Goal: Register for event/course

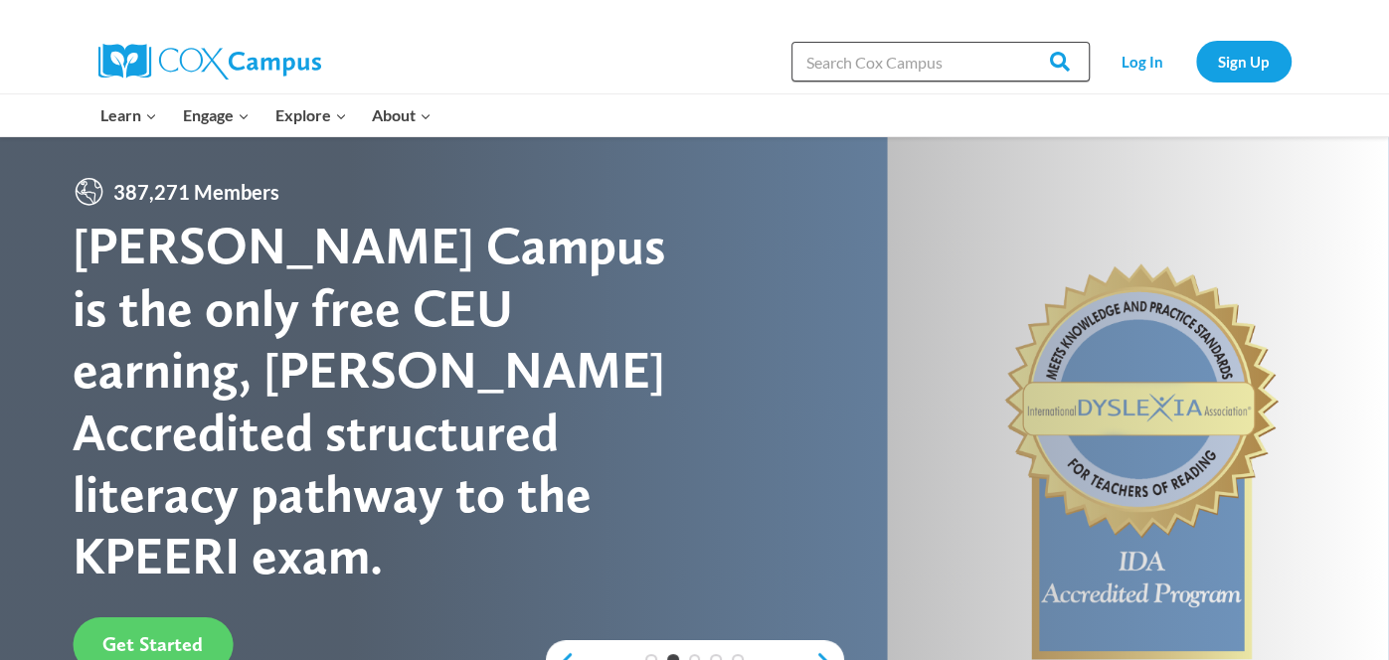
click at [844, 66] on input "Search in https://coxcampus.org/" at bounding box center [940, 62] width 298 height 40
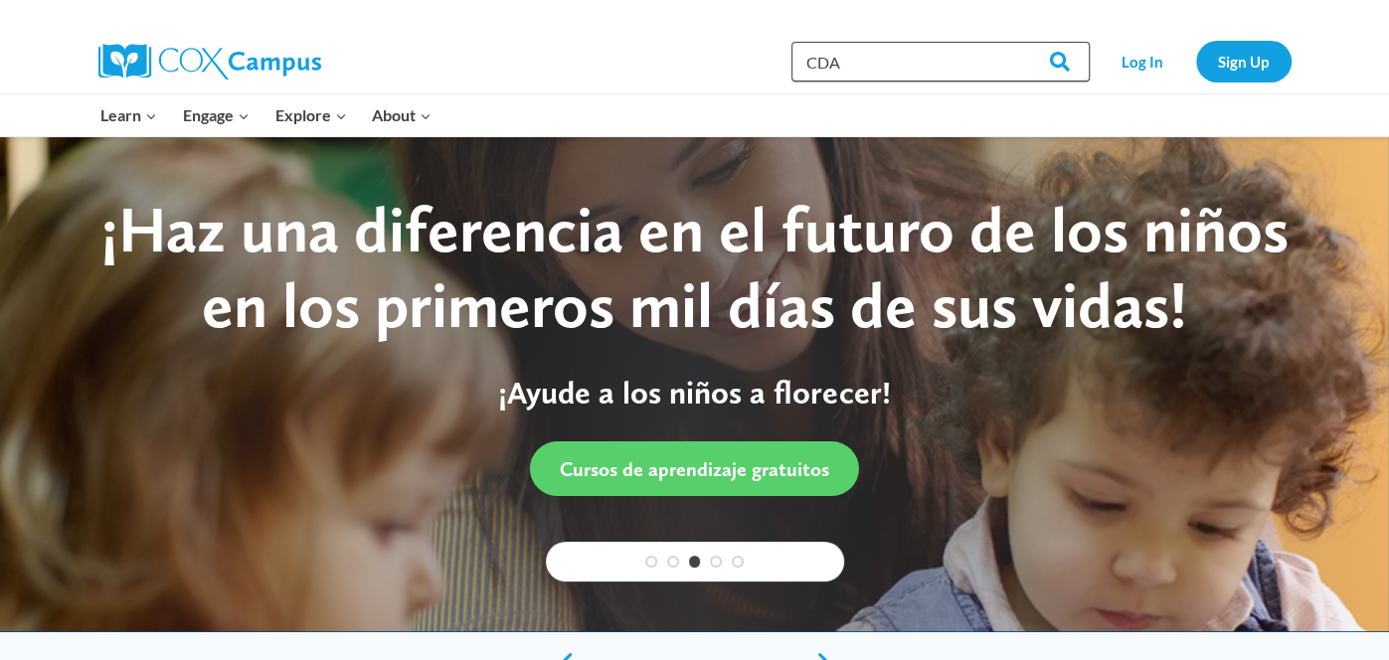
type input "CDA"
click at [1012, 42] on input "Search" at bounding box center [1051, 62] width 78 height 40
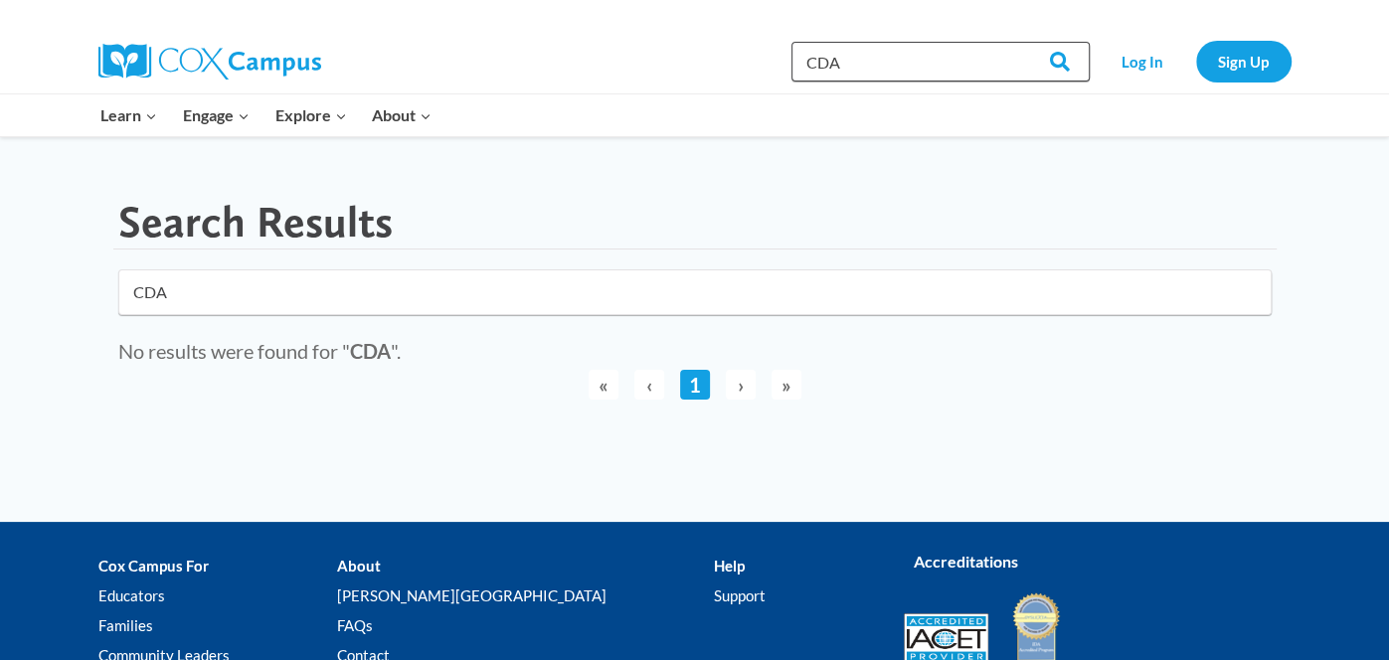
click at [882, 68] on input "CDA" at bounding box center [940, 62] width 298 height 40
type input "CDA training"
click at [1012, 42] on input "Search" at bounding box center [1051, 62] width 78 height 40
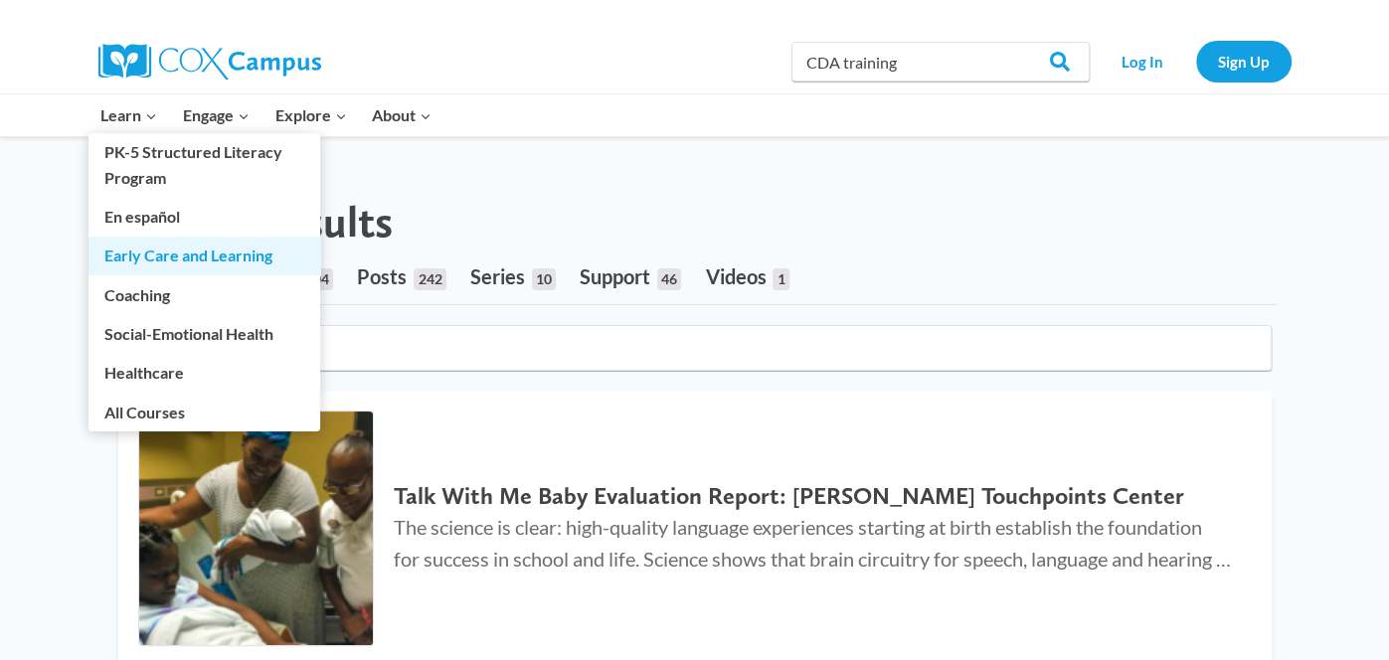
click at [162, 254] on link "Early Care and Learning" at bounding box center [204, 256] width 232 height 38
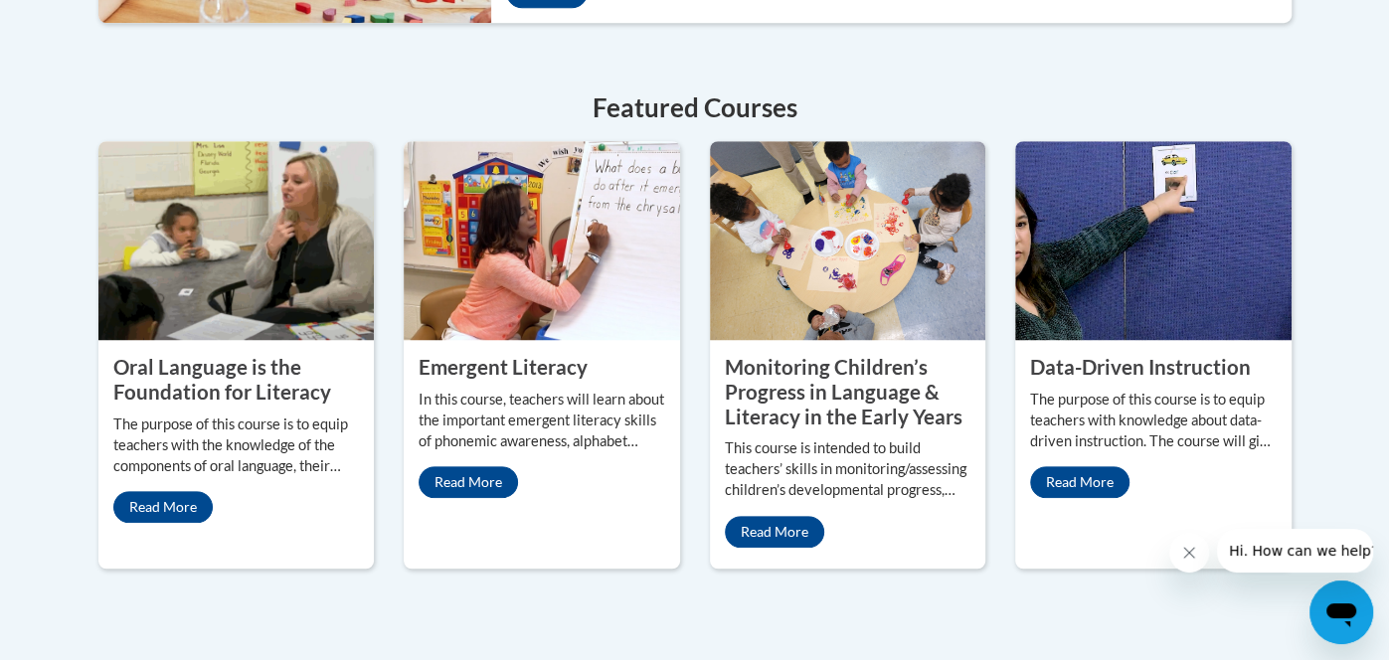
scroll to position [953, 0]
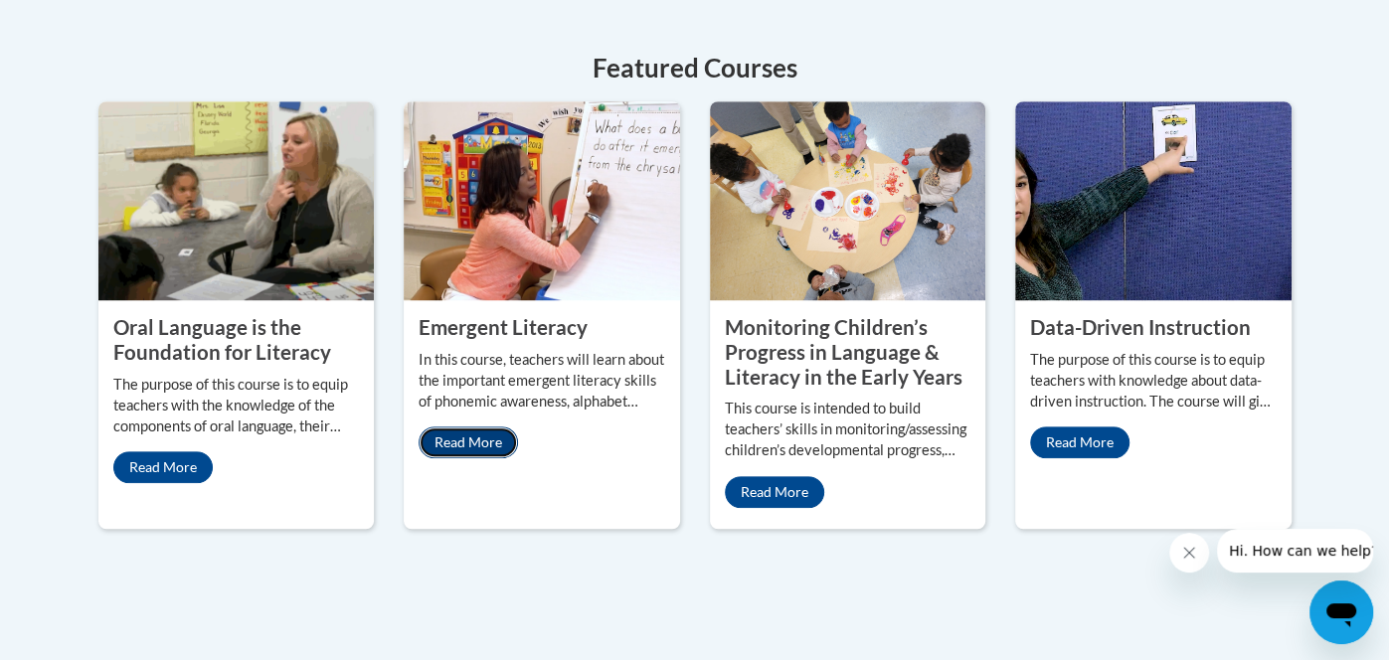
click at [427, 426] on link "Read More" at bounding box center [467, 442] width 99 height 32
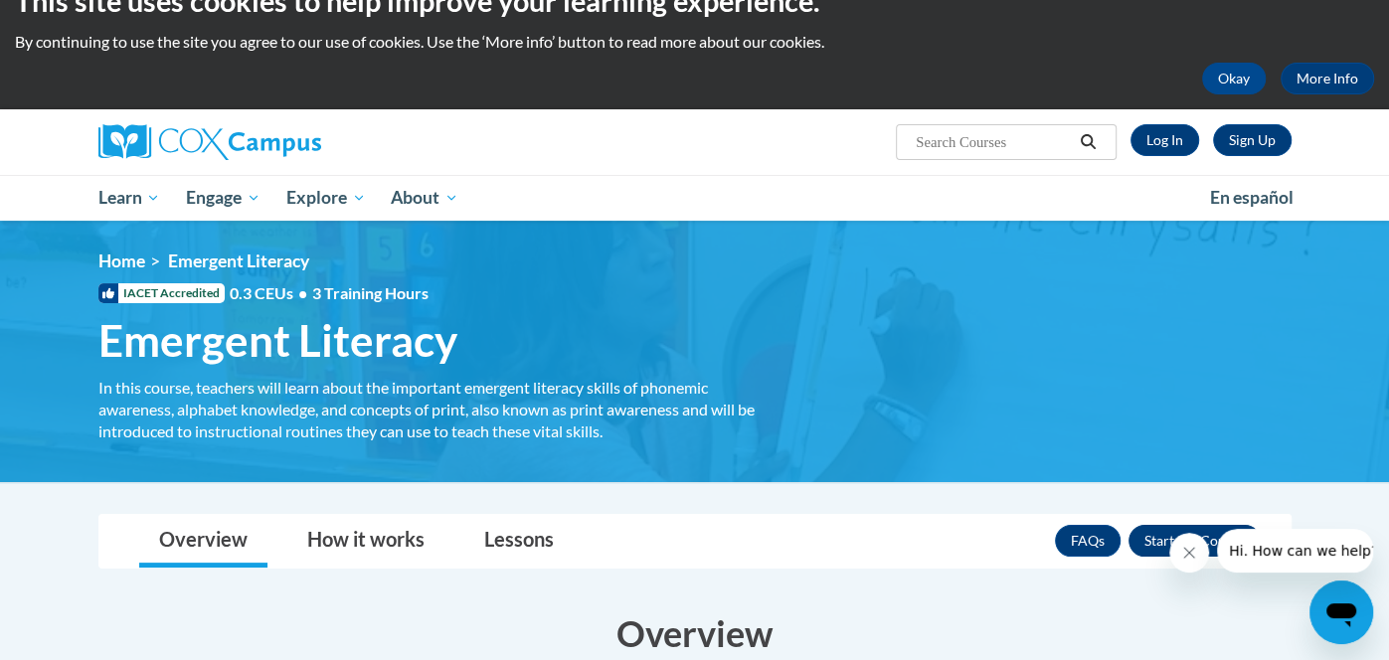
scroll to position [79, 0]
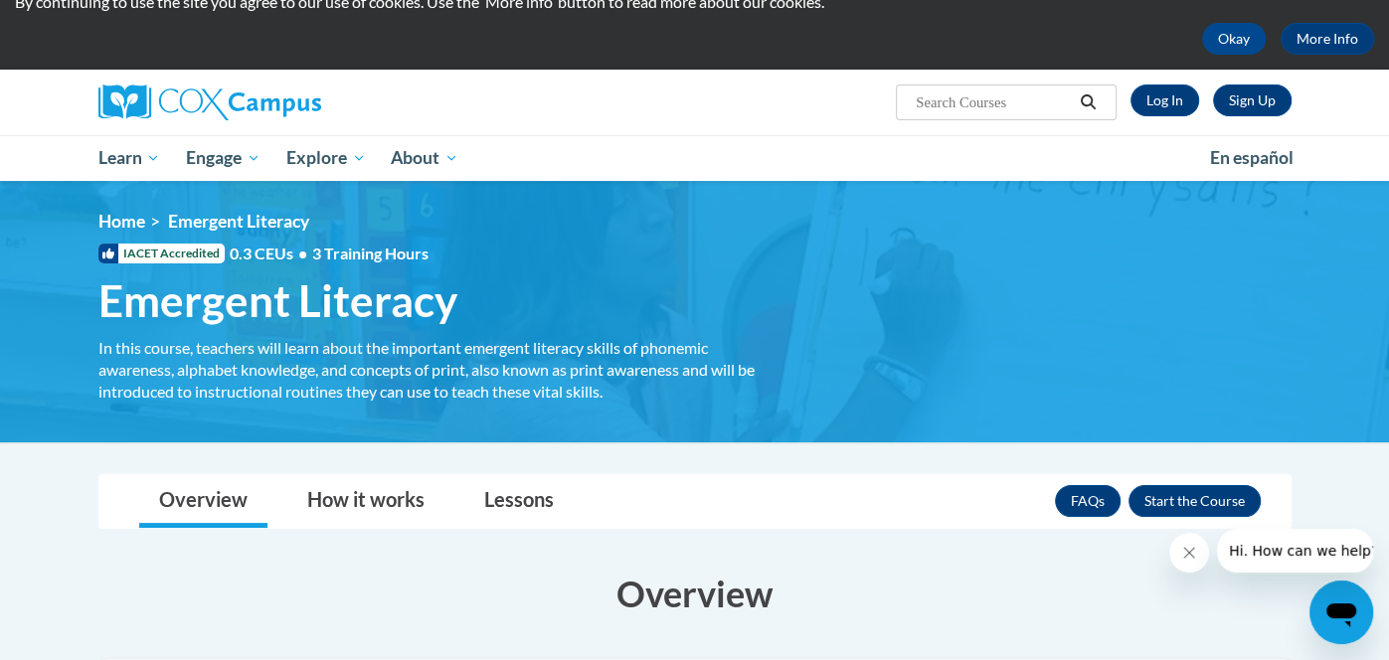
drag, startPoint x: 606, startPoint y: 394, endPoint x: 291, endPoint y: 368, distance: 316.2
click at [291, 368] on div "In this course, teachers will learn about the important emergent literacy skill…" at bounding box center [441, 370] width 686 height 66
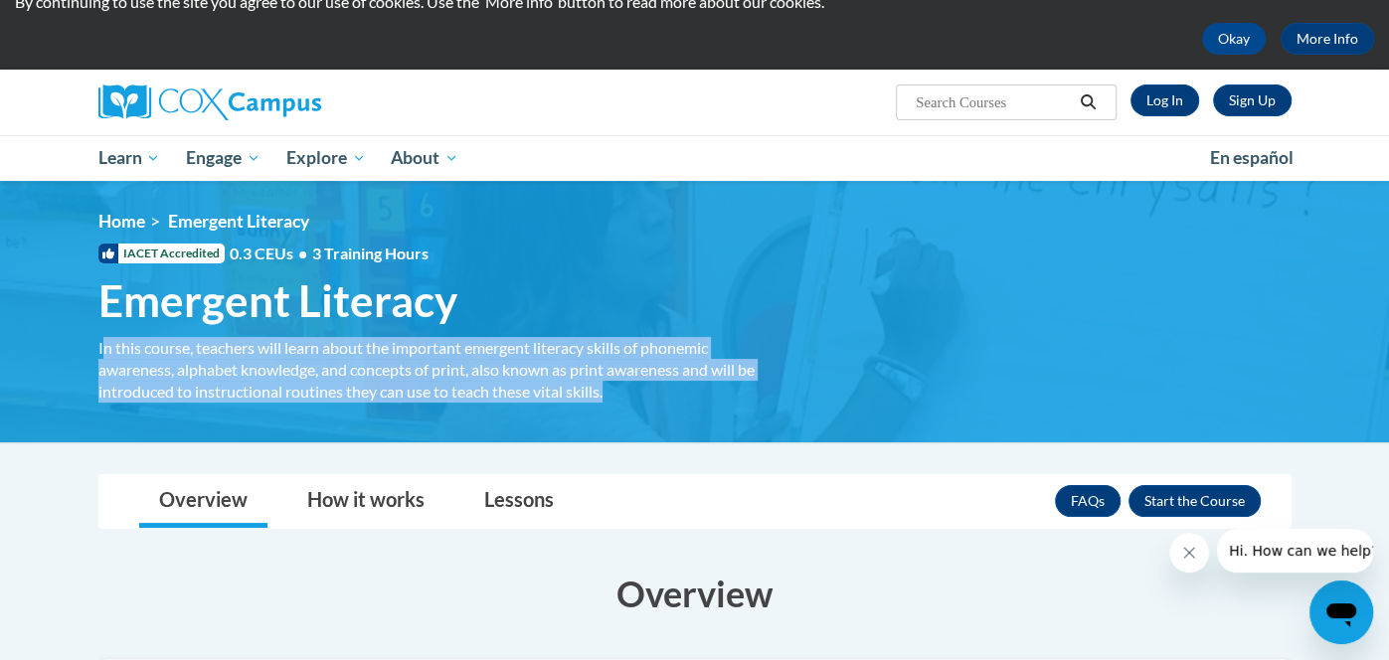
drag, startPoint x: 101, startPoint y: 346, endPoint x: 608, endPoint y: 410, distance: 510.9
click at [608, 410] on div "<en>Home</en><fr>Accueil</fr><de>Zuhause</de><it>Casa</it><es>Casa</es><pt>Casa…" at bounding box center [695, 312] width 1252 height 202
click at [588, 369] on div "In this course, teachers will learn about the important emergent literacy skill…" at bounding box center [441, 370] width 686 height 66
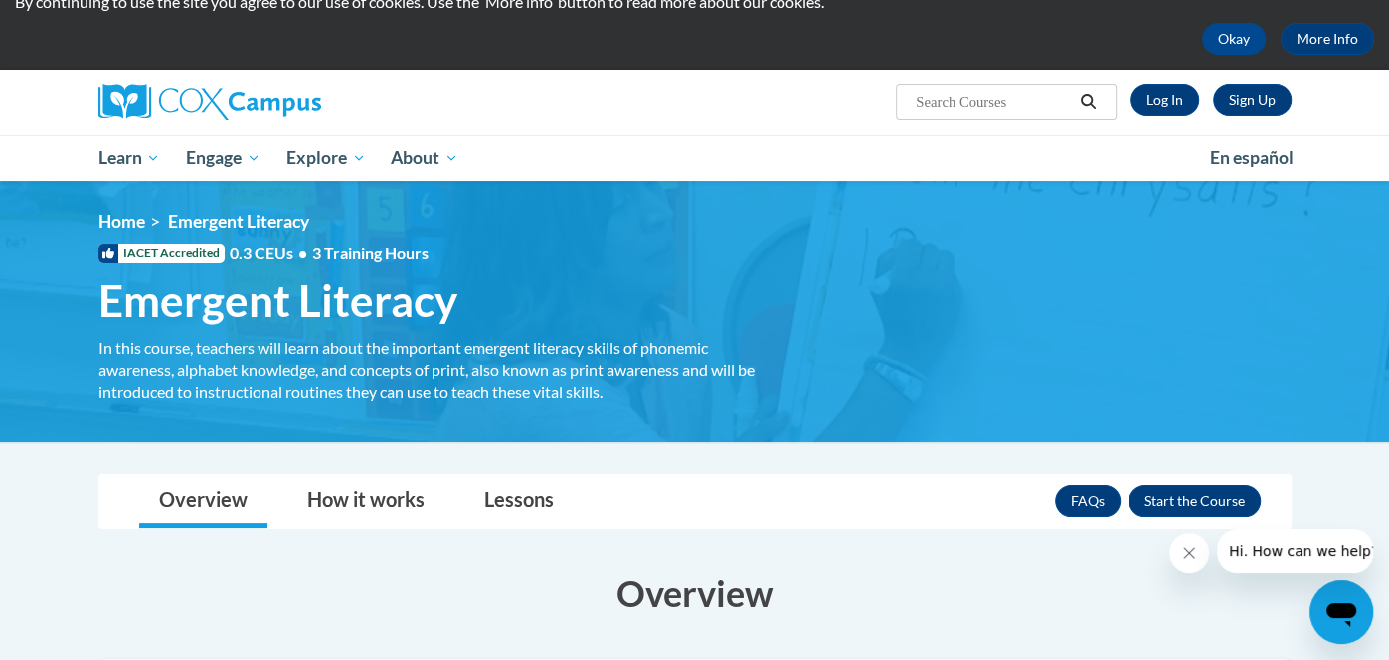
click at [588, 369] on div "In this course, teachers will learn about the important emergent literacy skill…" at bounding box center [441, 370] width 686 height 66
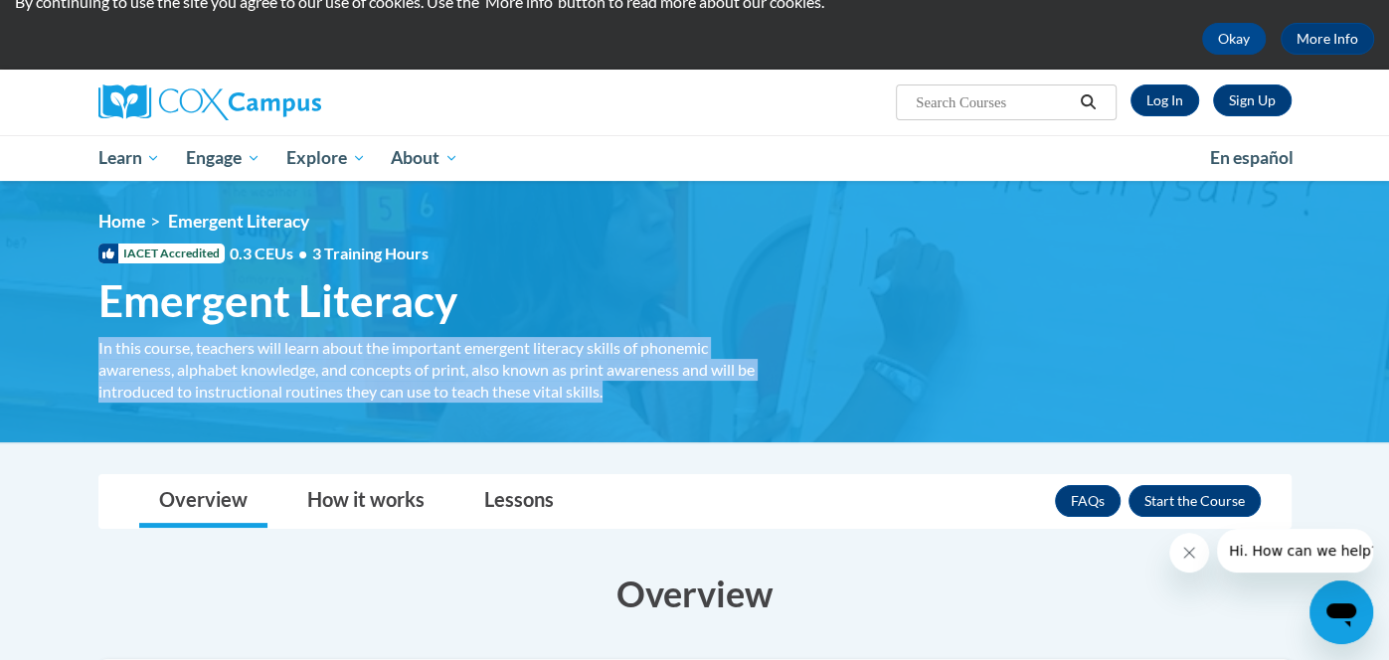
click at [588, 369] on div "In this course, teachers will learn about the important emergent literacy skill…" at bounding box center [441, 370] width 686 height 66
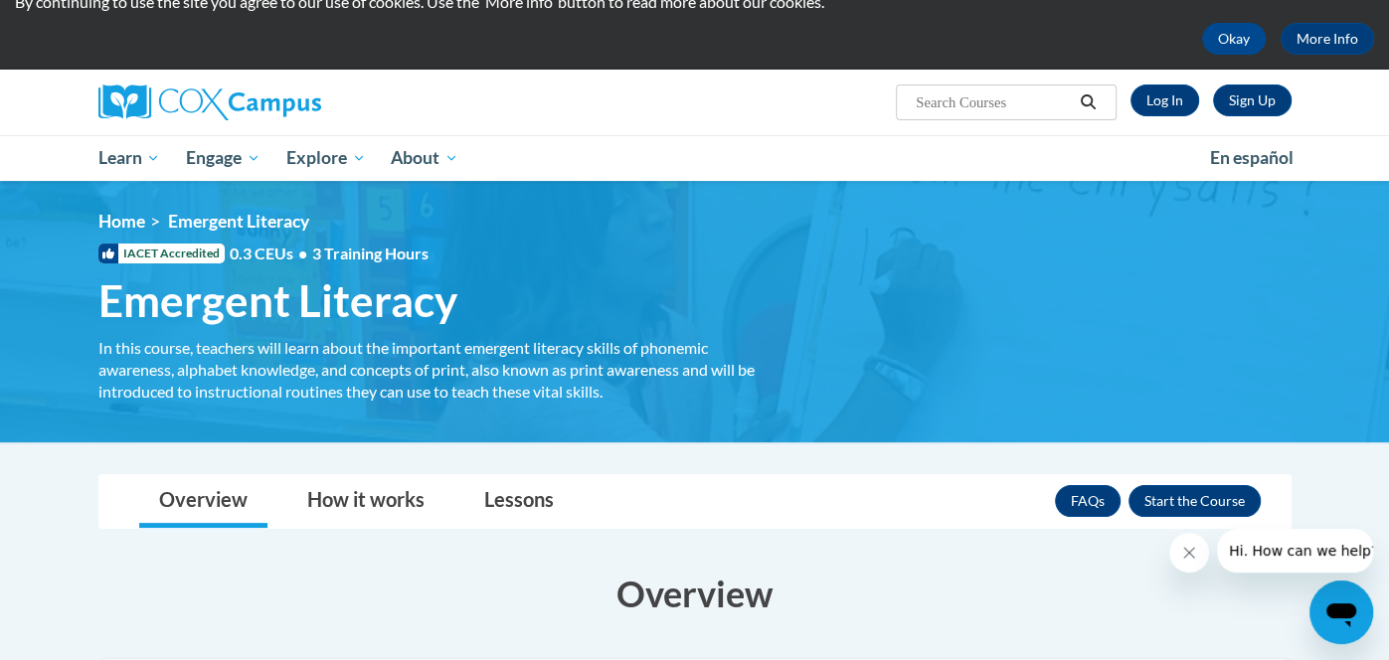
click at [588, 369] on div "In this course, teachers will learn about the important emergent literacy skill…" at bounding box center [441, 370] width 686 height 66
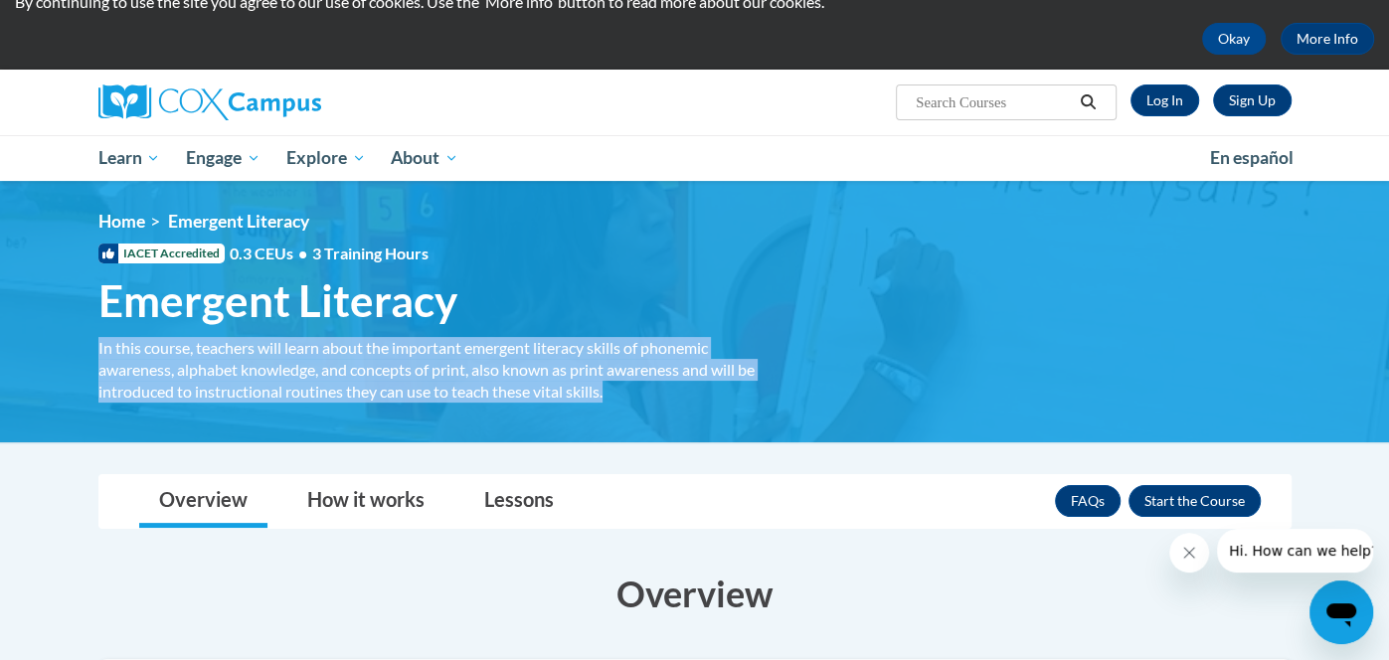
click at [588, 369] on div "In this course, teachers will learn about the important emergent literacy skill…" at bounding box center [441, 370] width 686 height 66
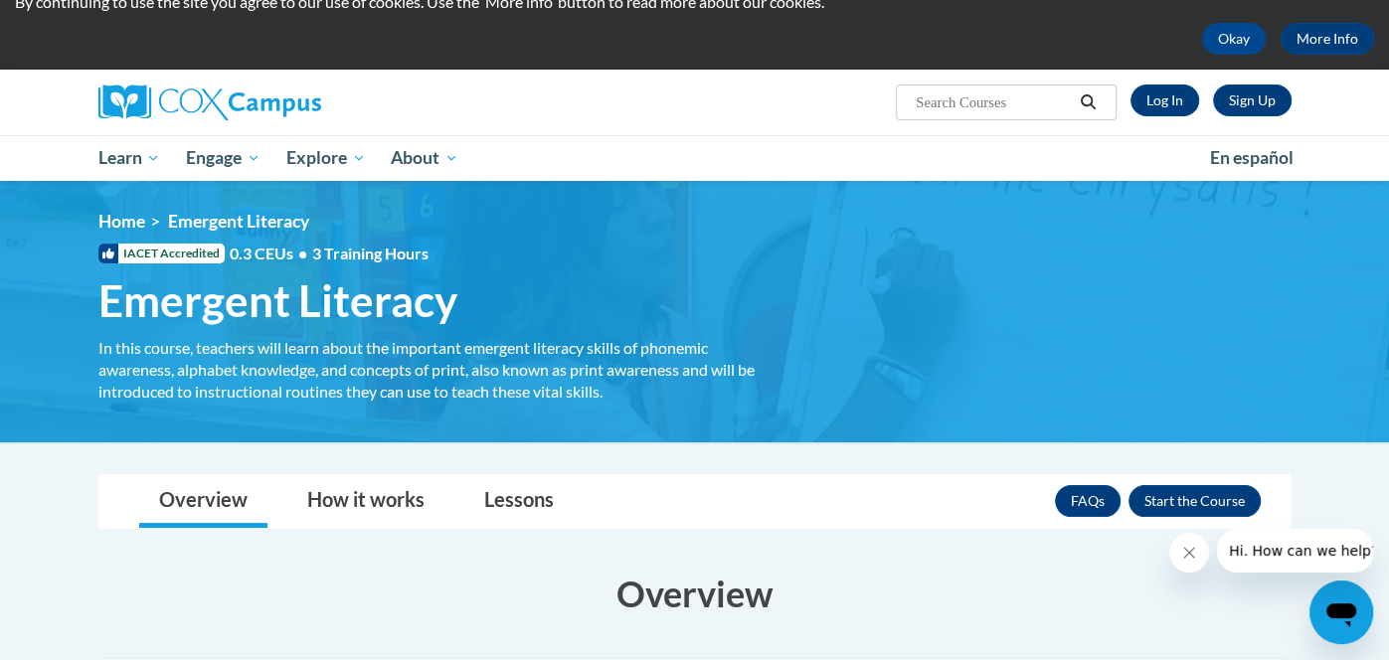
click at [588, 369] on div "In this course, teachers will learn about the important emergent literacy skill…" at bounding box center [441, 370] width 686 height 66
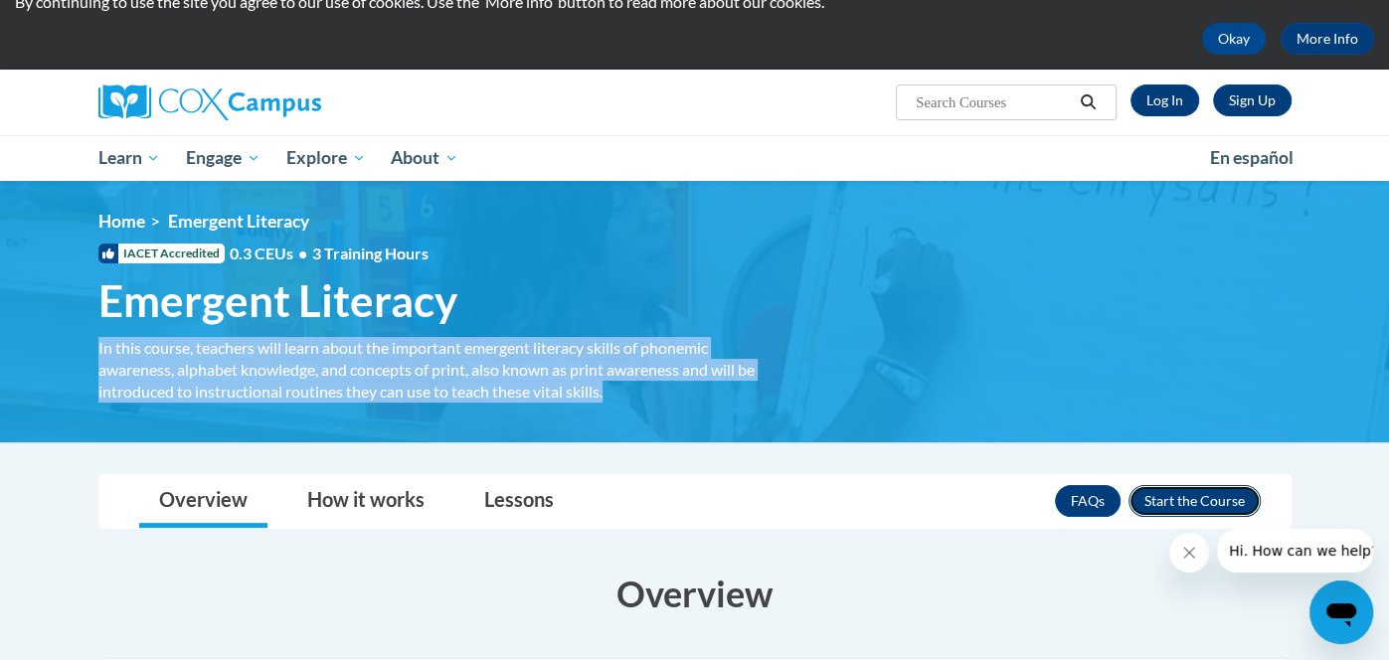
click at [1188, 492] on button "Enroll" at bounding box center [1194, 501] width 132 height 32
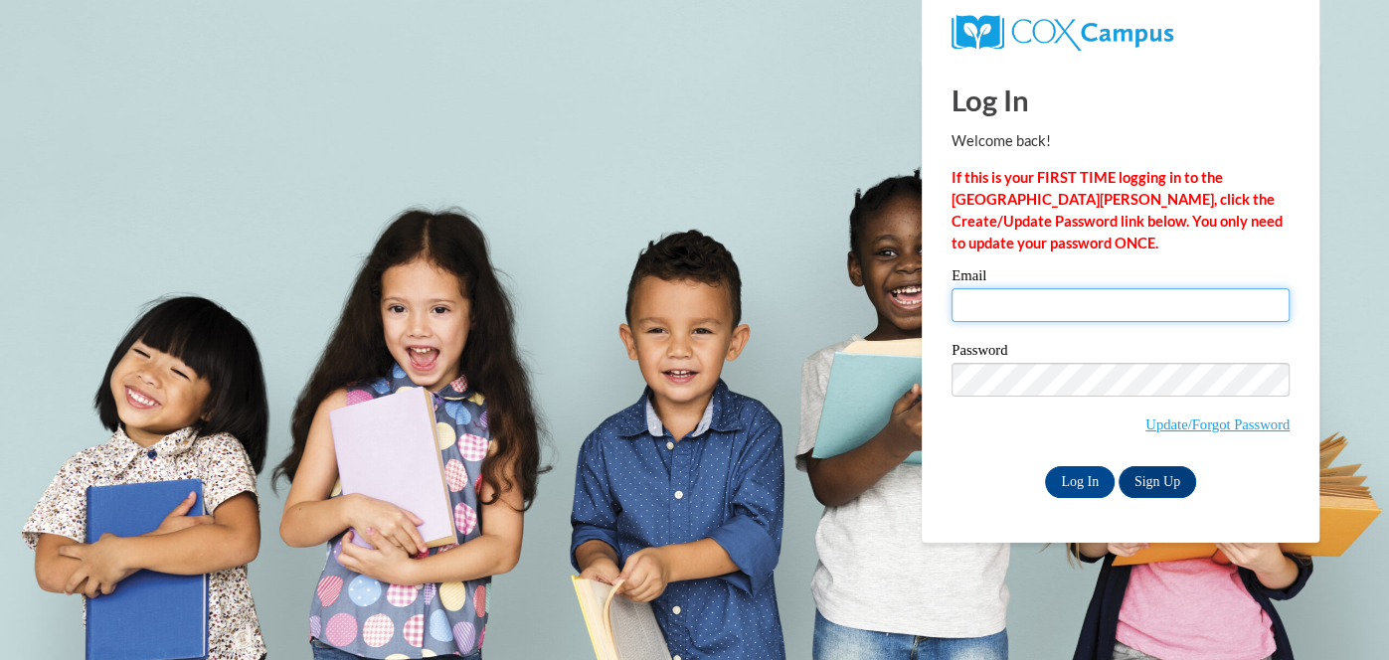
click at [1097, 304] on input "Email" at bounding box center [1120, 305] width 338 height 34
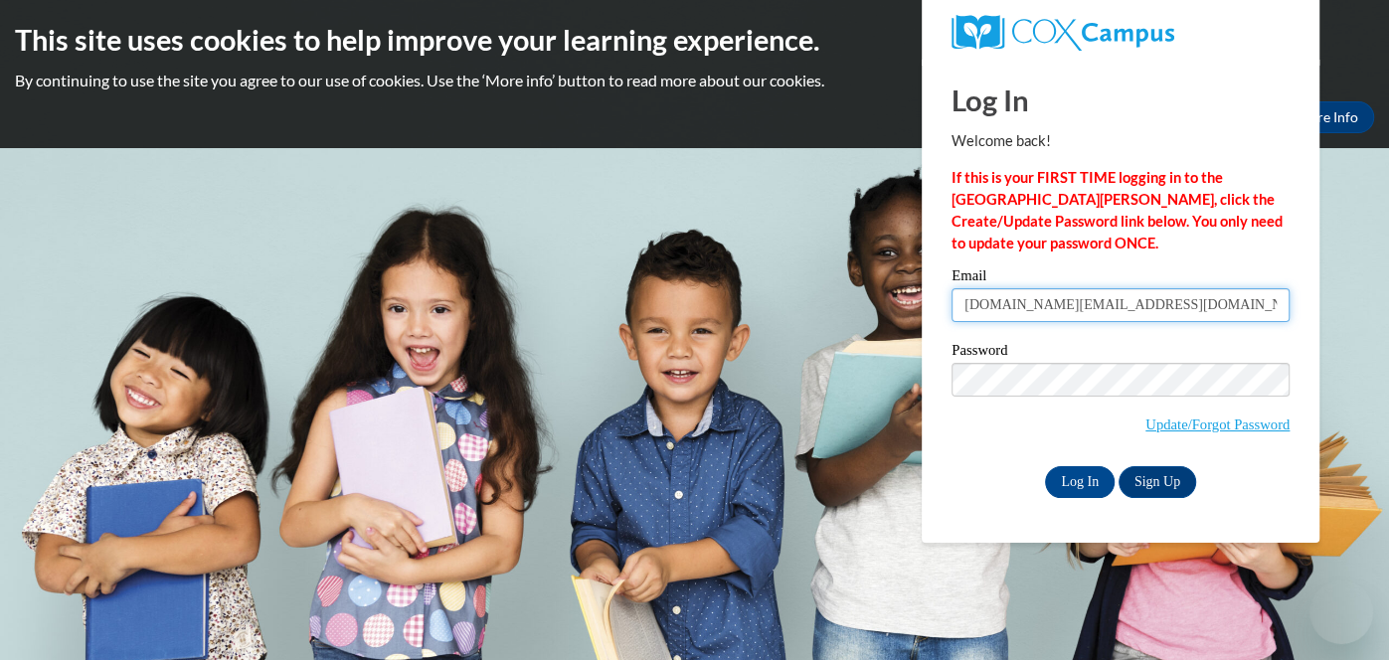
type input "nickilea.nl@gmail.com"
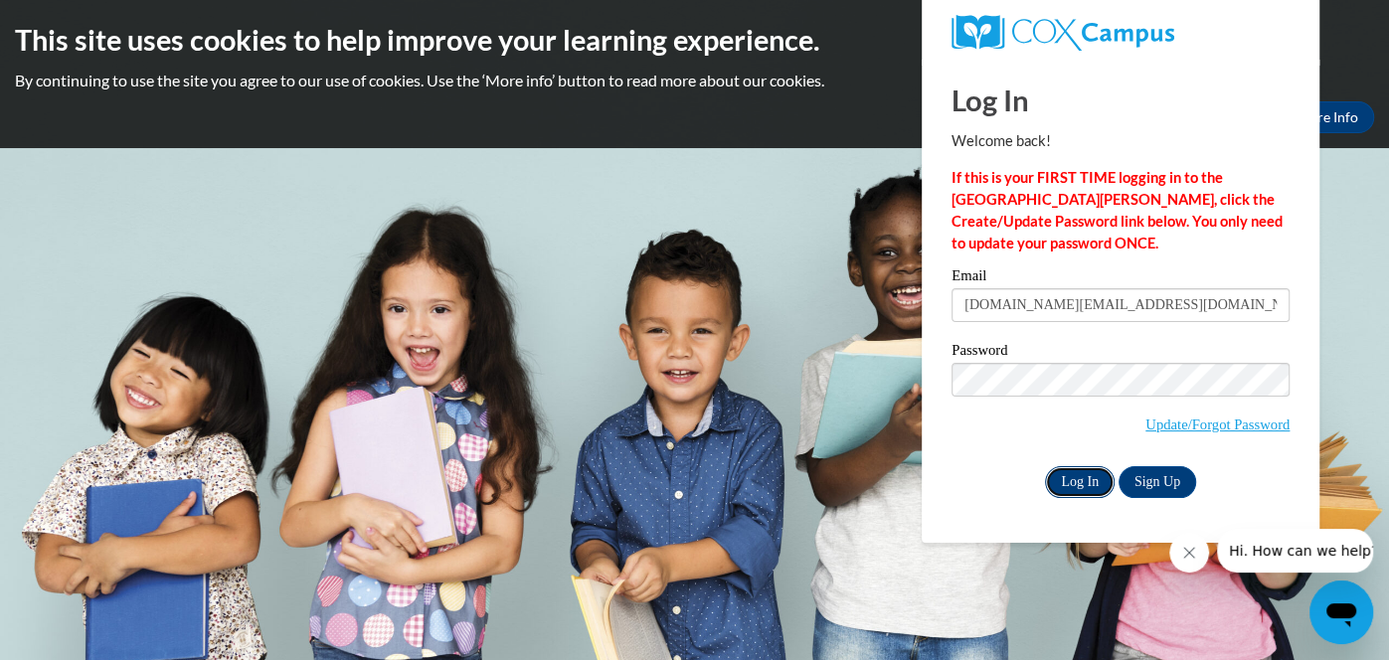
click at [1083, 480] on input "Log In" at bounding box center [1080, 482] width 70 height 32
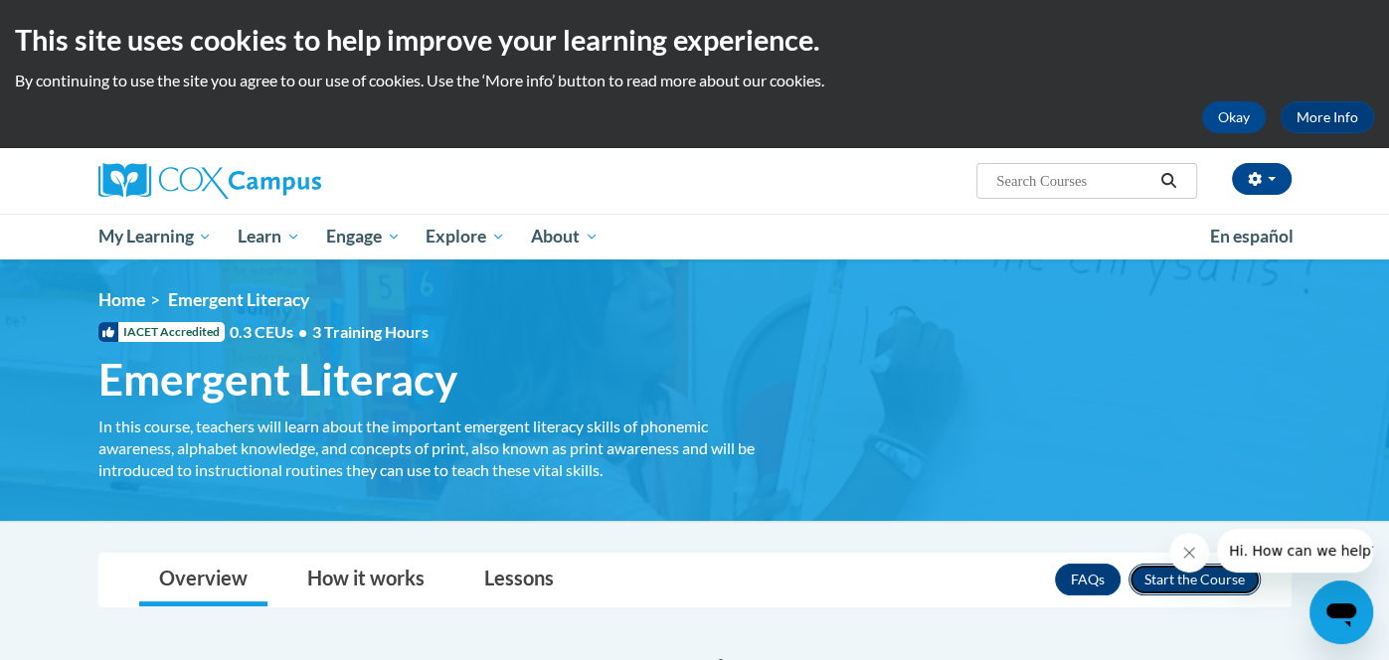
click at [1165, 578] on button "Enroll" at bounding box center [1194, 580] width 132 height 32
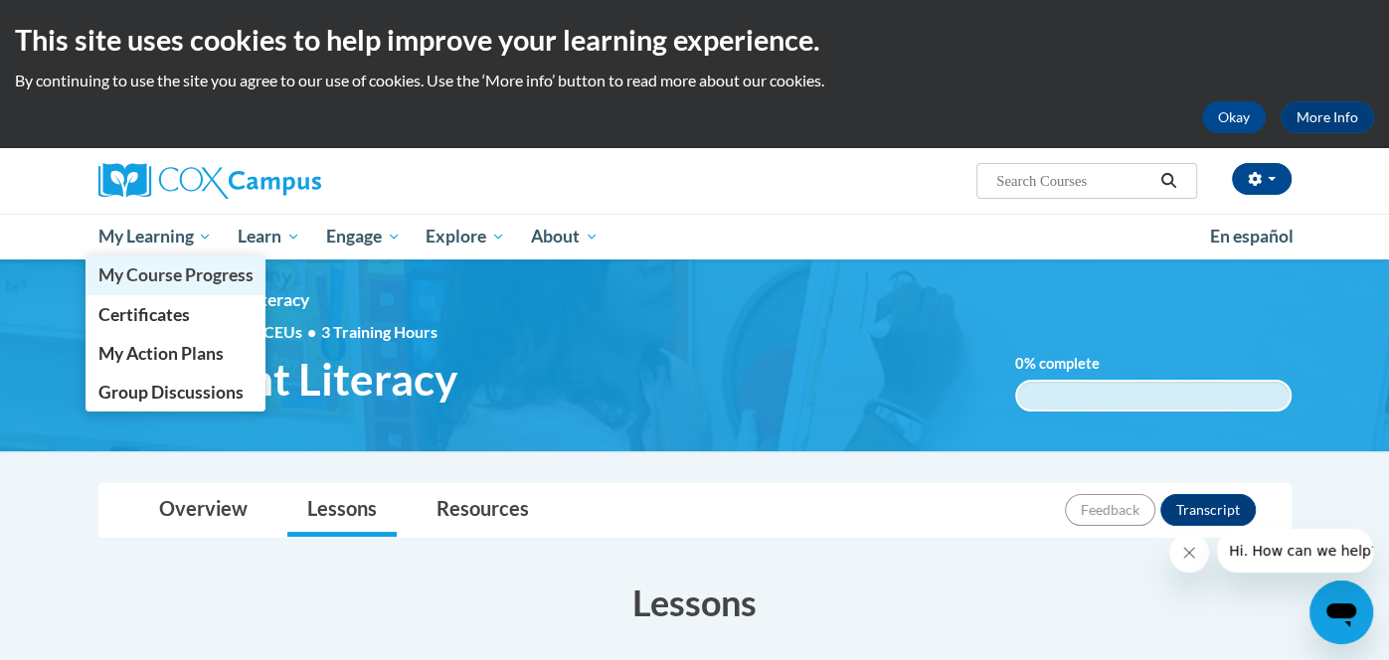
click at [173, 267] on span "My Course Progress" at bounding box center [174, 274] width 155 height 21
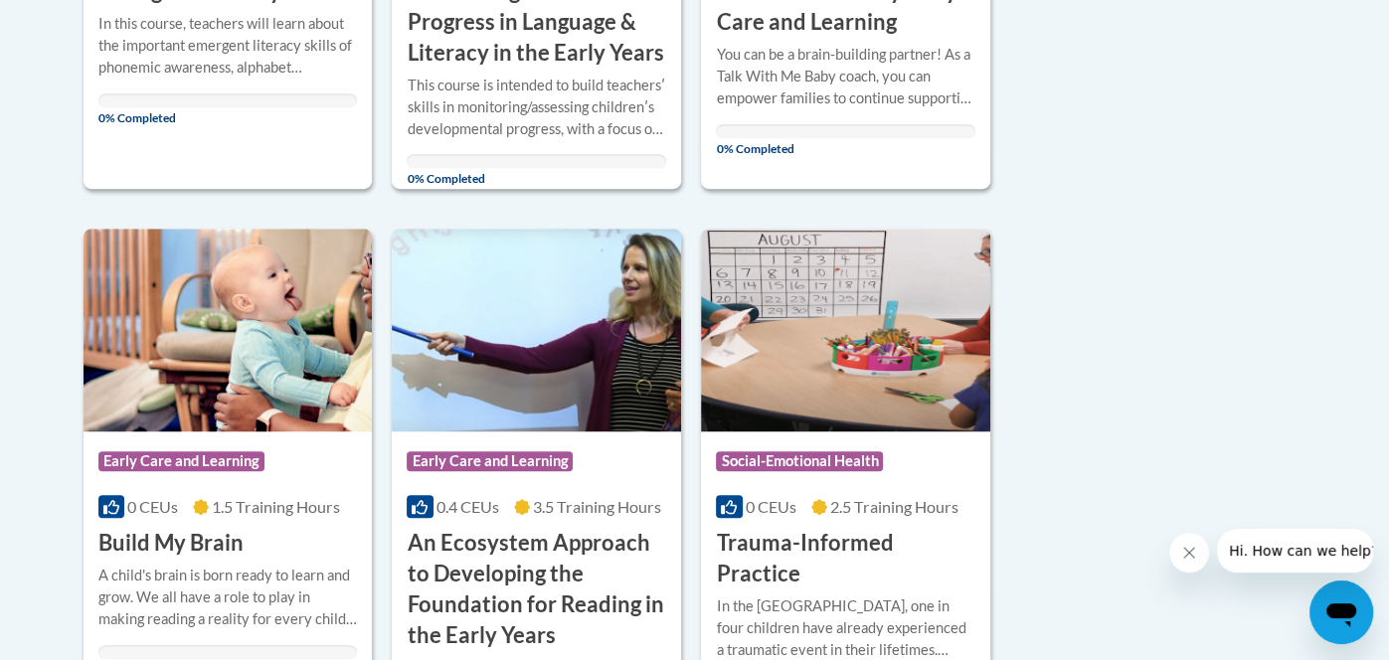
scroll to position [834, 0]
click at [316, 480] on div "Course Category: Early Care and Learning" at bounding box center [227, 462] width 259 height 45
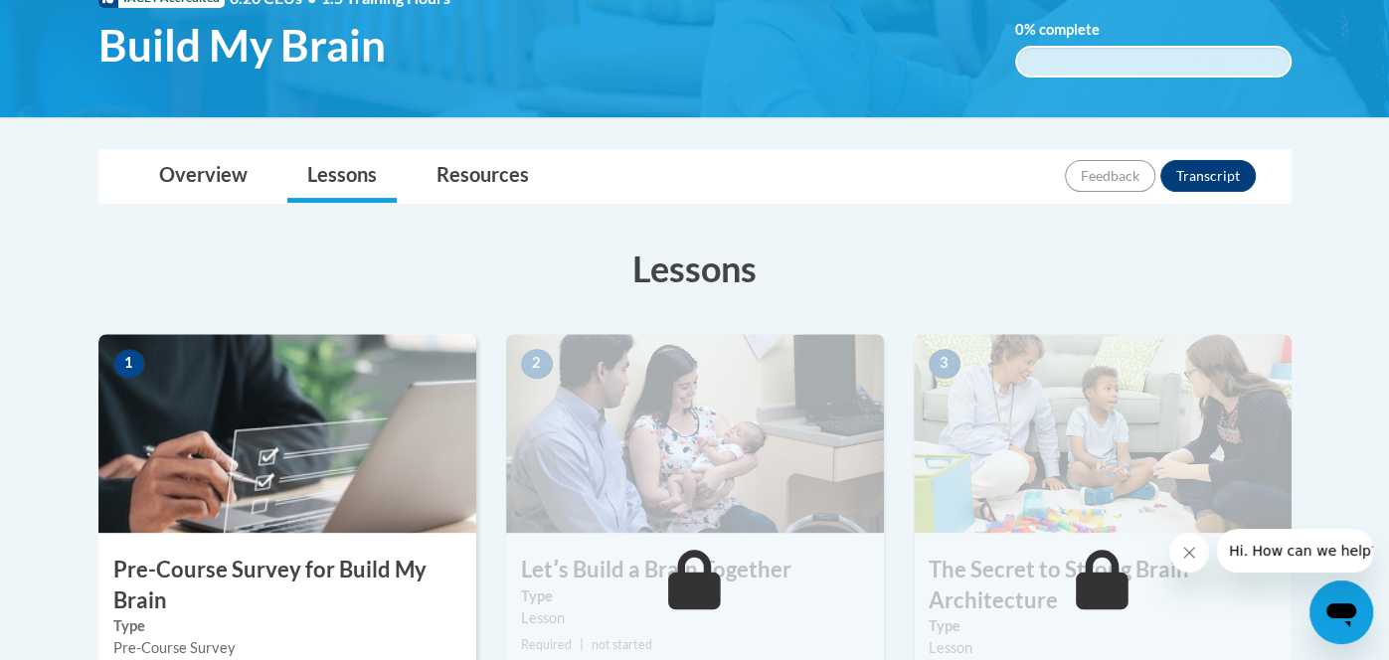
scroll to position [387, 0]
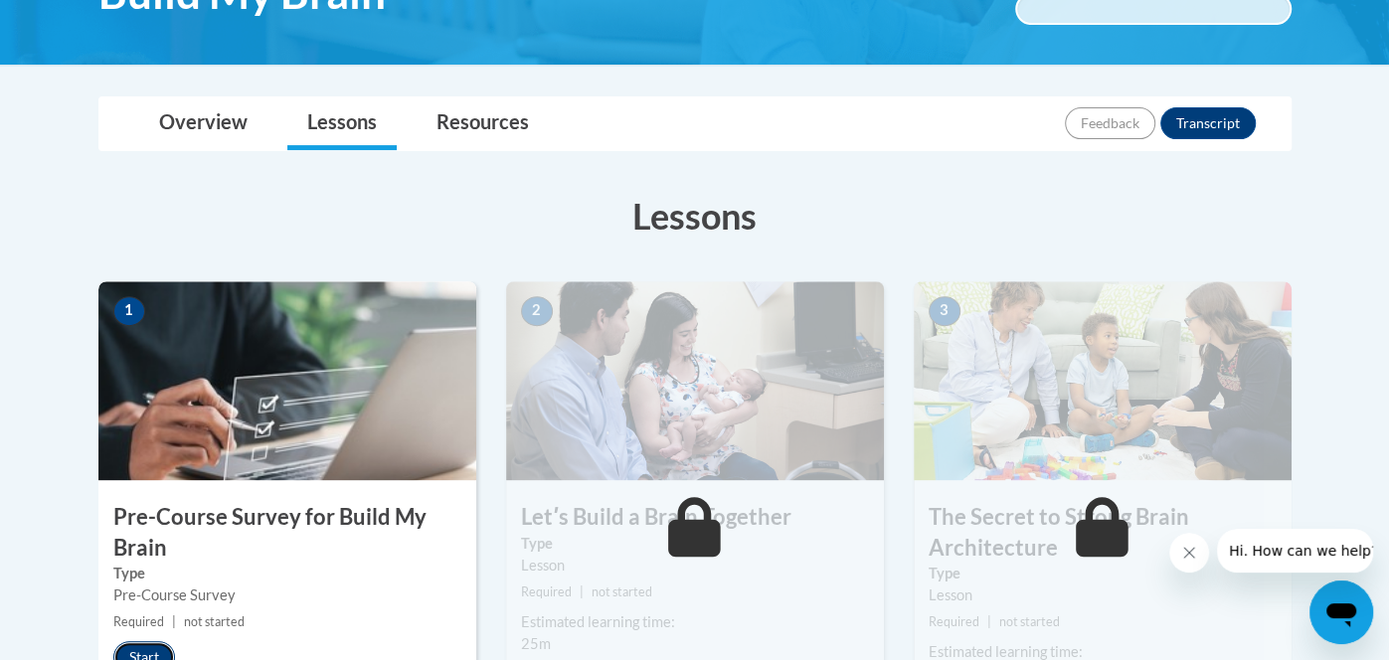
click at [141, 653] on button "Start" at bounding box center [144, 657] width 62 height 32
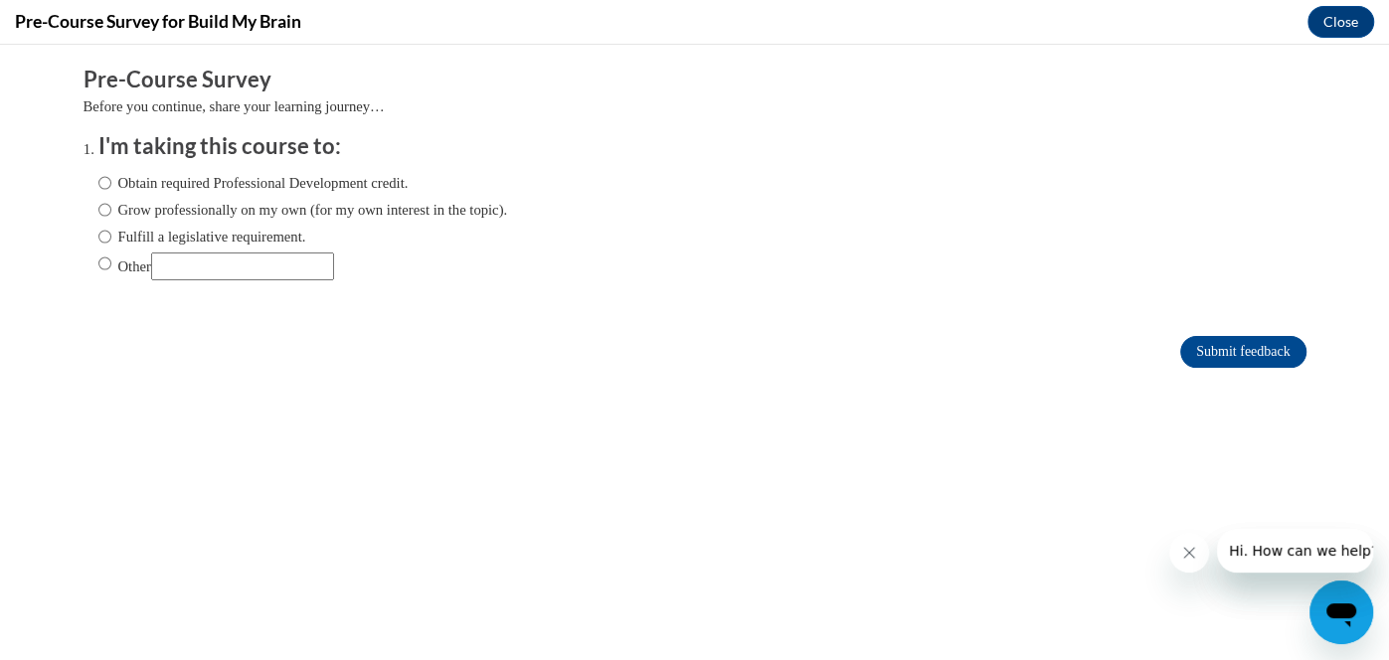
scroll to position [0, 0]
click at [112, 184] on label "Obtain required Professional Development credit." at bounding box center [253, 183] width 310 height 22
click at [111, 184] on input "Obtain required Professional Development credit." at bounding box center [104, 183] width 13 height 22
radio input "true"
click at [100, 213] on input "Grow professionally on my own (for my own interest in the topic)." at bounding box center [104, 210] width 13 height 22
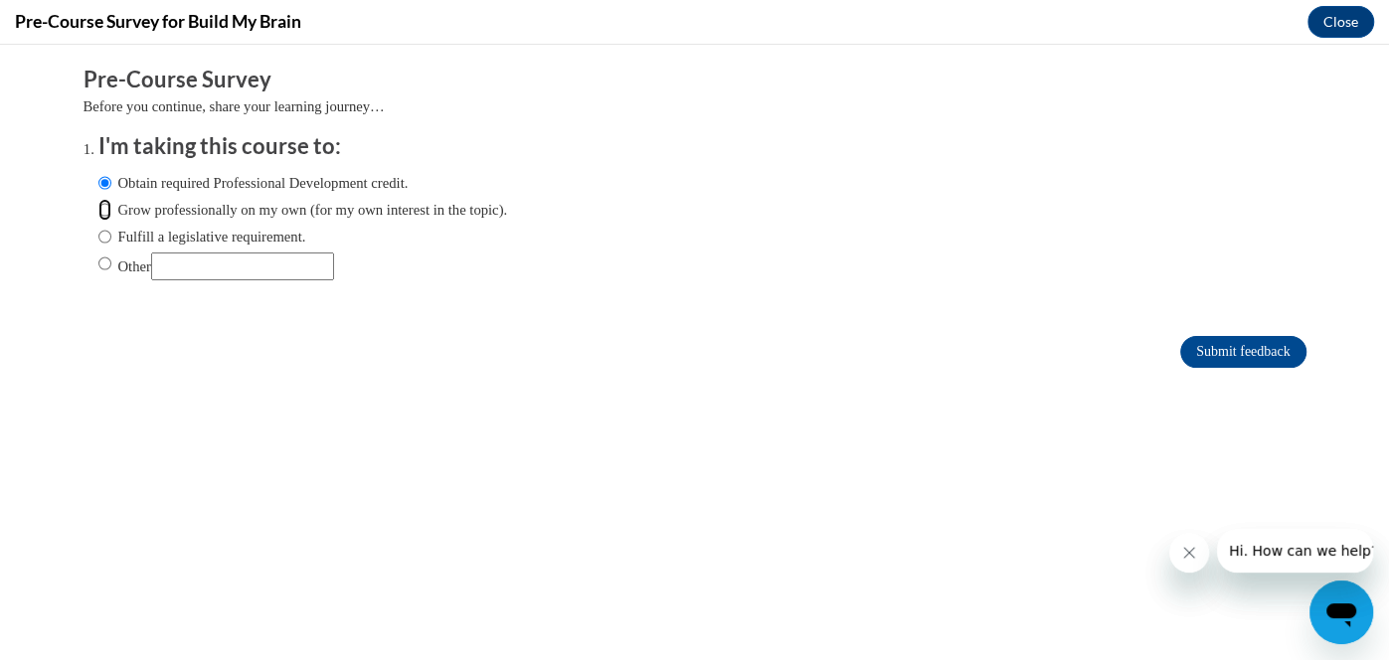
radio input "true"
click at [103, 180] on input "Obtain required Professional Development credit." at bounding box center [104, 183] width 13 height 22
radio input "true"
click at [1263, 357] on input "Submit feedback" at bounding box center [1242, 352] width 125 height 32
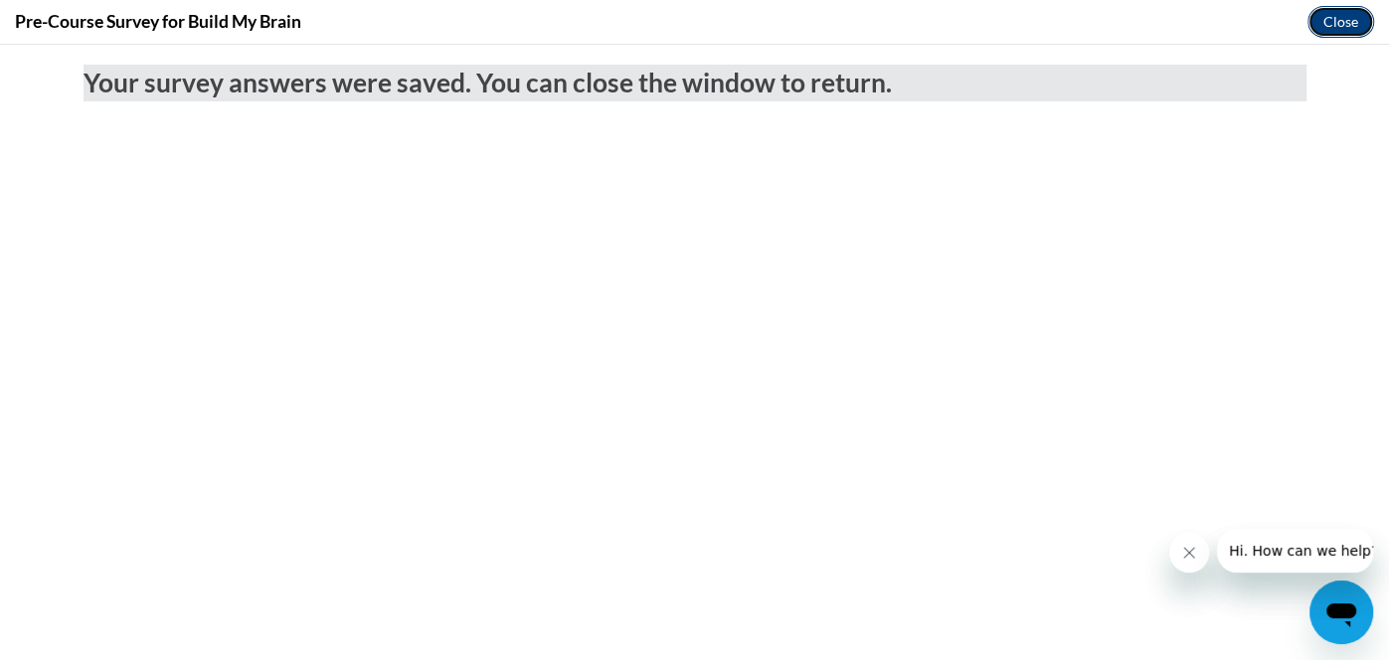
click at [1357, 23] on button "Close" at bounding box center [1340, 22] width 67 height 32
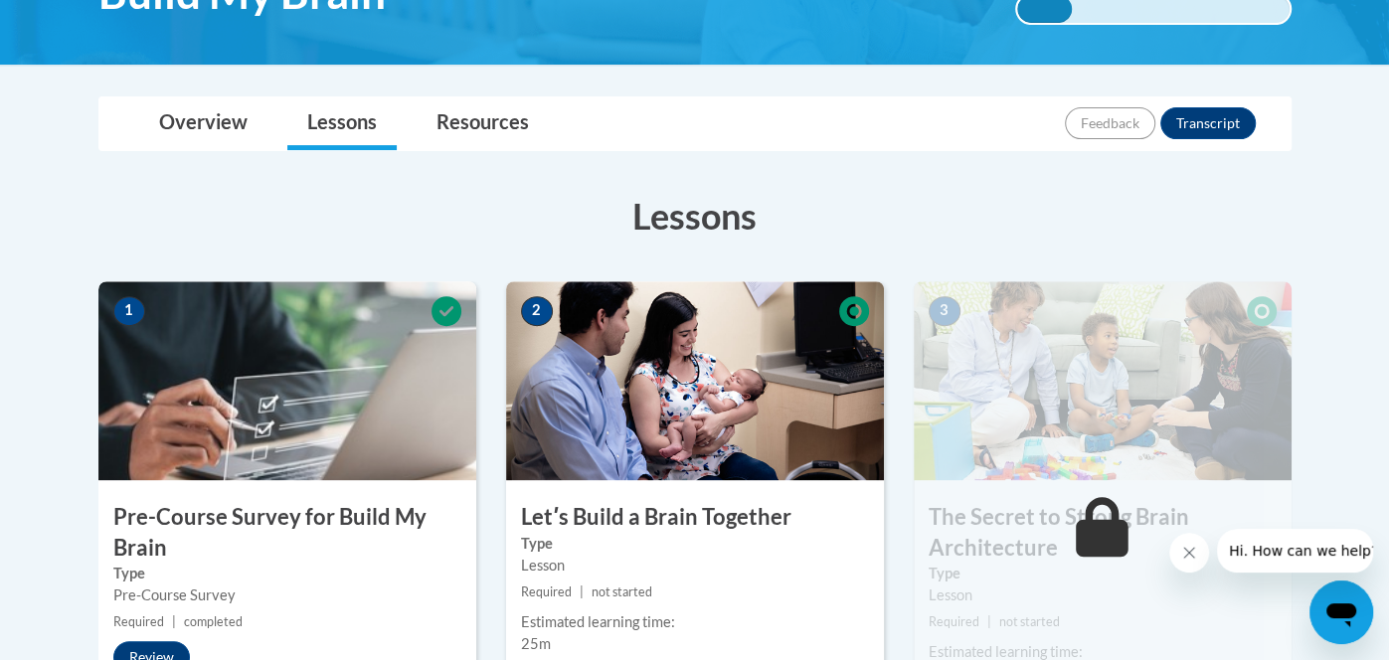
click at [721, 555] on div "Lesson" at bounding box center [695, 566] width 348 height 22
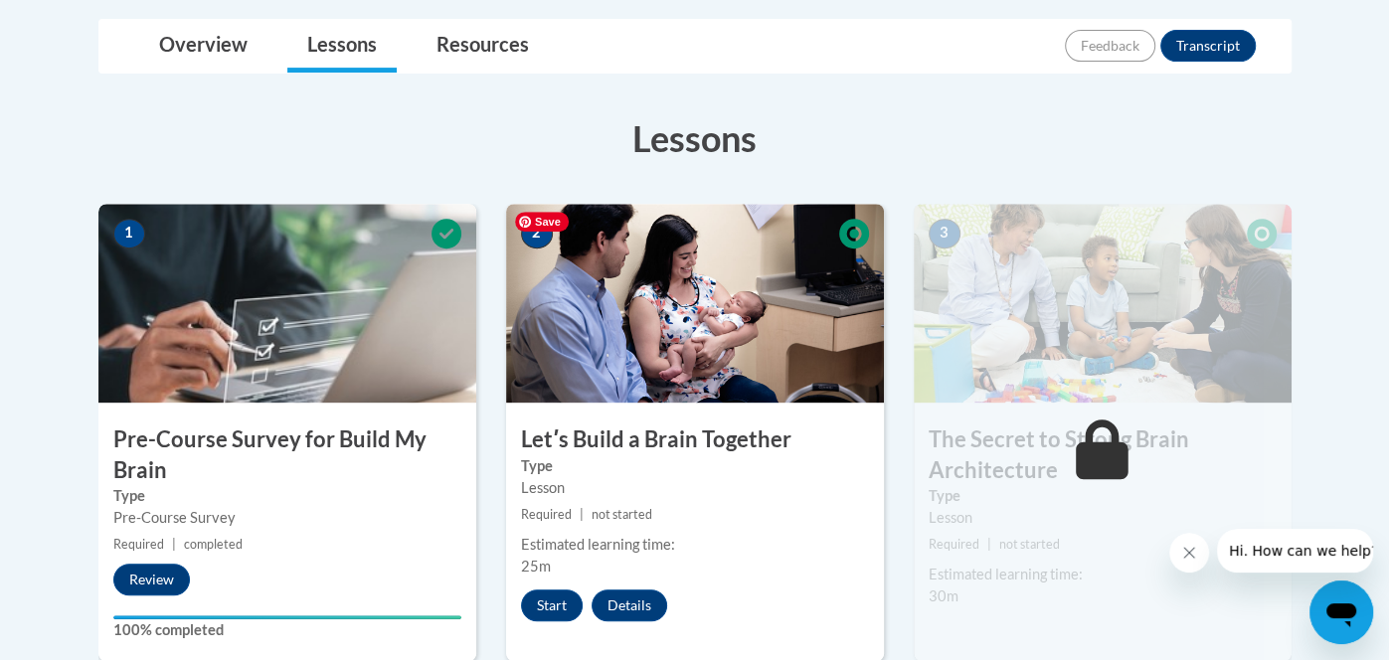
scroll to position [466, 0]
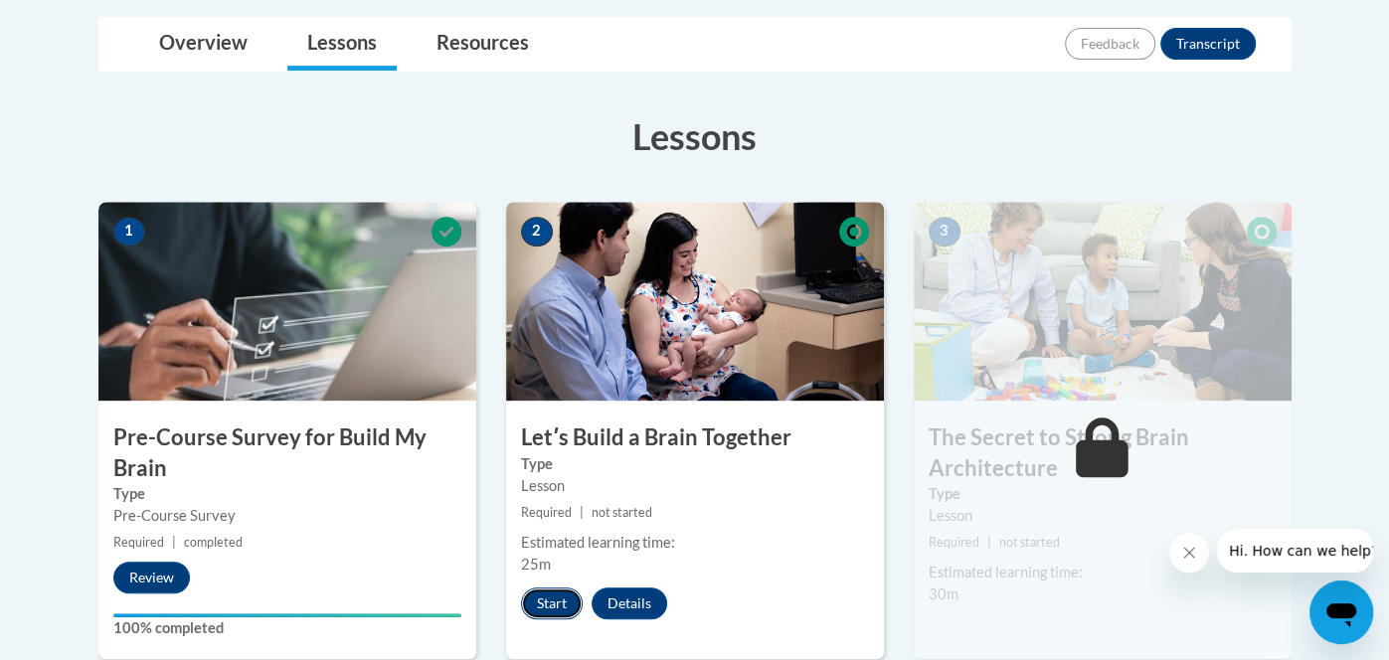
click at [548, 593] on button "Start" at bounding box center [552, 603] width 62 height 32
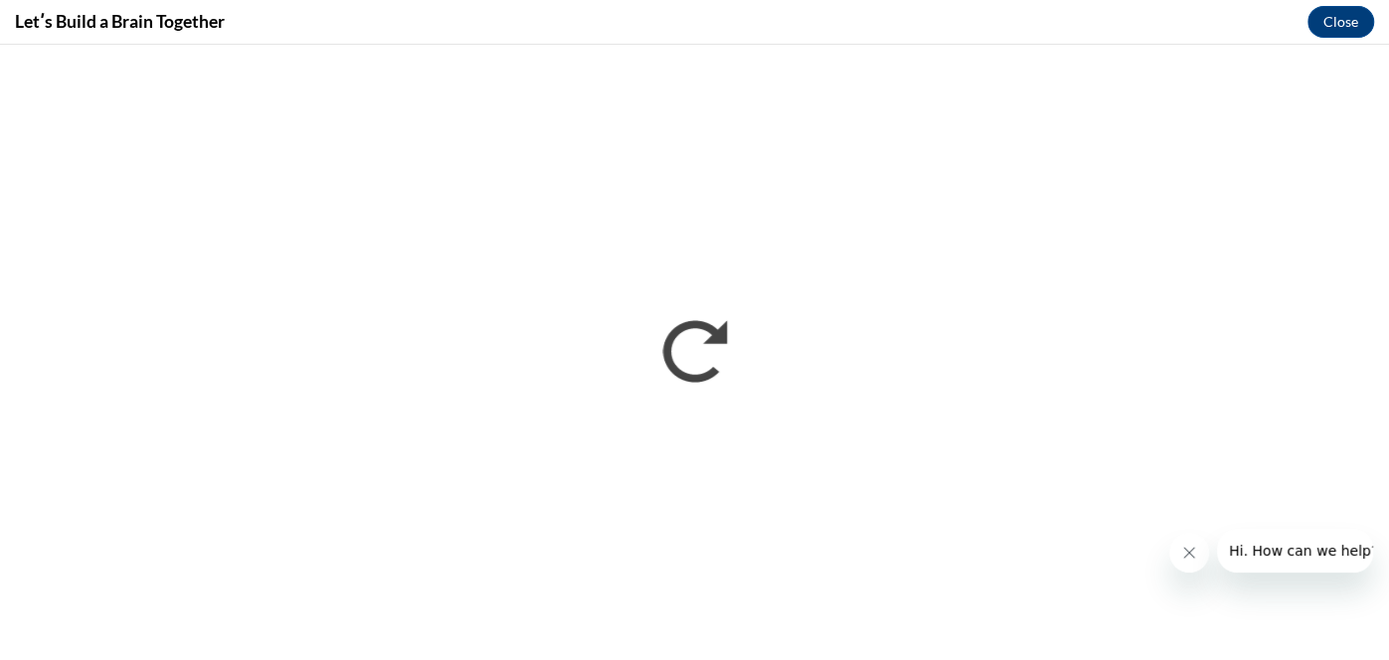
scroll to position [0, 0]
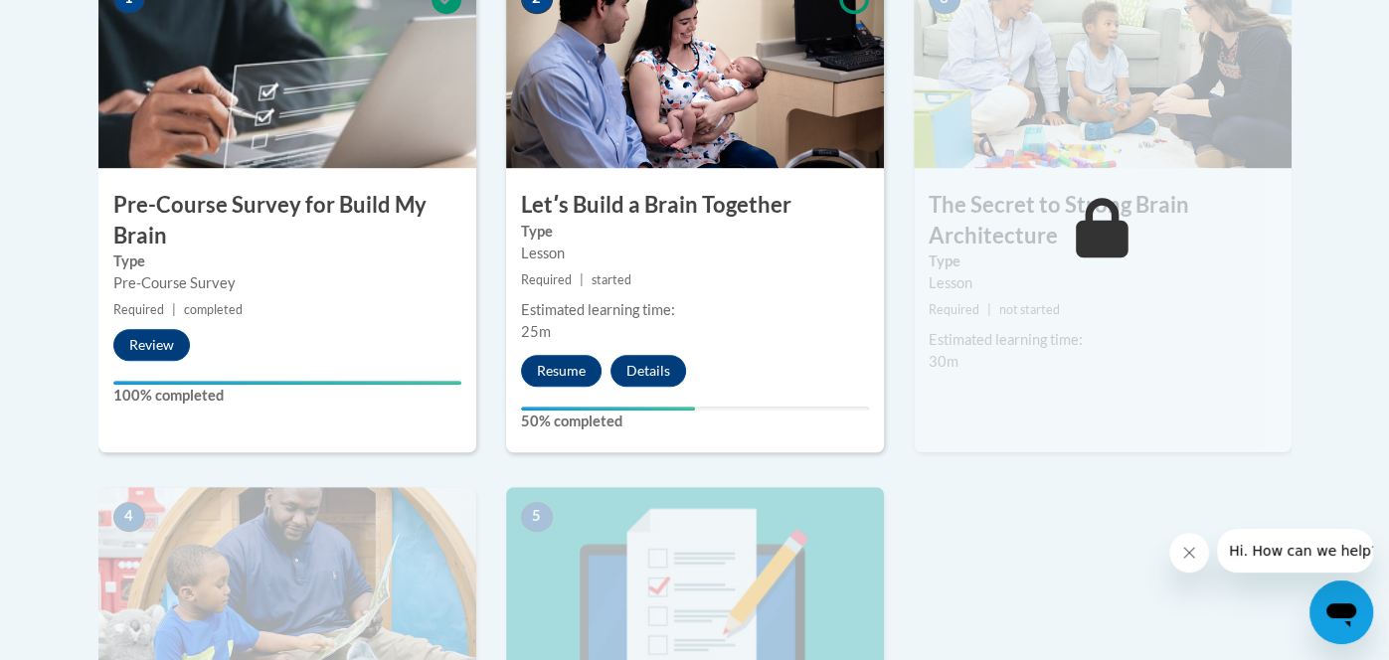
scroll to position [715, 0]
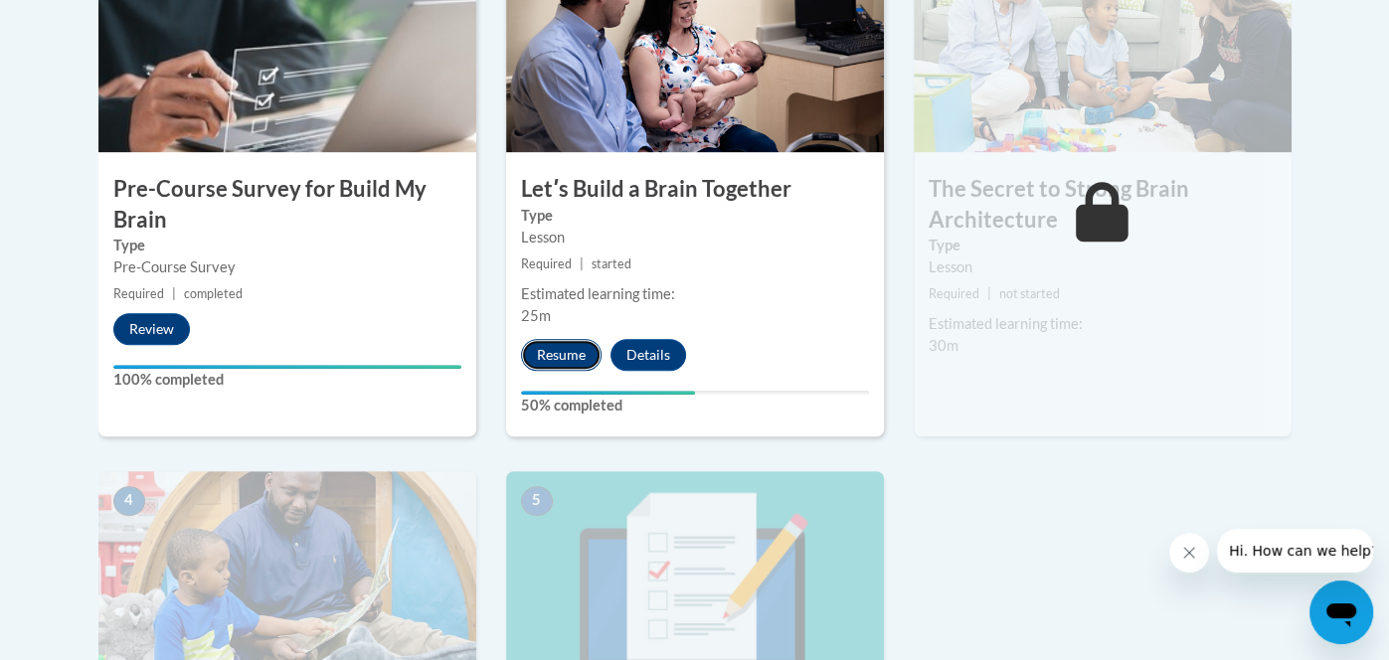
click at [562, 353] on button "Resume" at bounding box center [561, 355] width 81 height 32
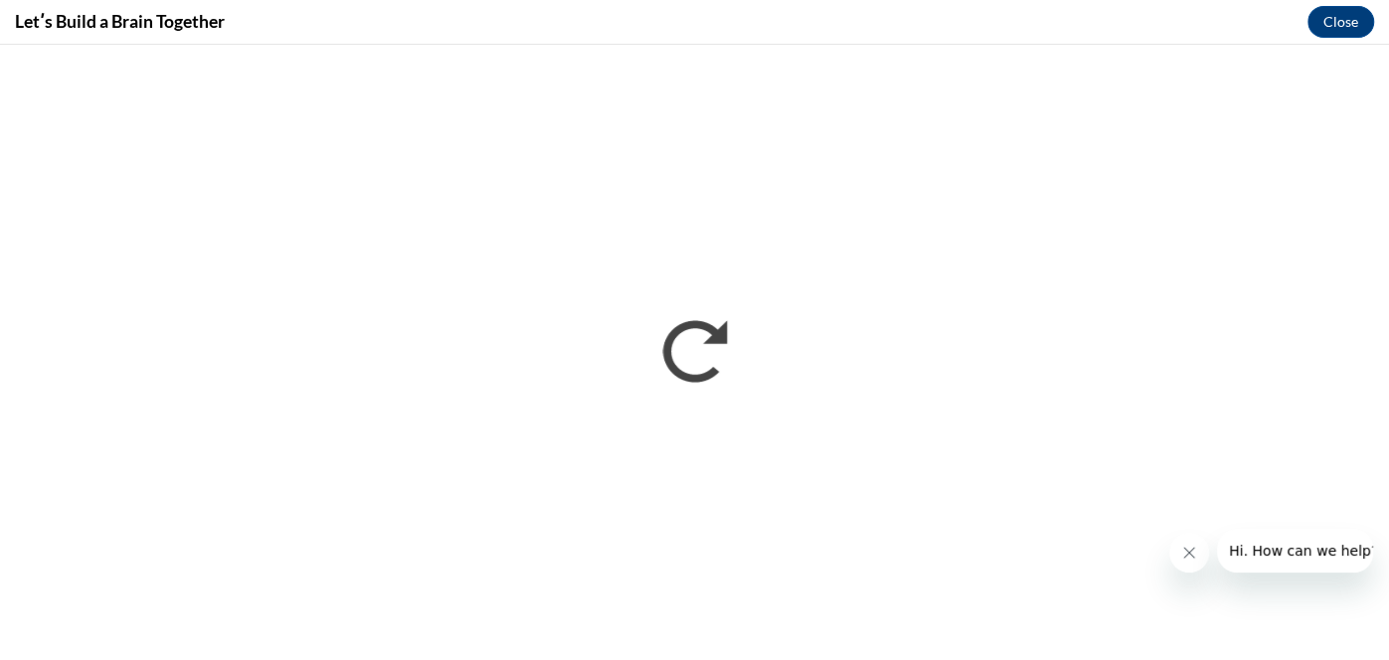
scroll to position [0, 0]
click at [515, 32] on div "Letʹs Build a Brain Together Close" at bounding box center [694, 22] width 1389 height 45
click at [537, 37] on div "Letʹs Build a Brain Together Close" at bounding box center [694, 22] width 1389 height 45
click at [1331, 23] on button "Close" at bounding box center [1340, 22] width 67 height 32
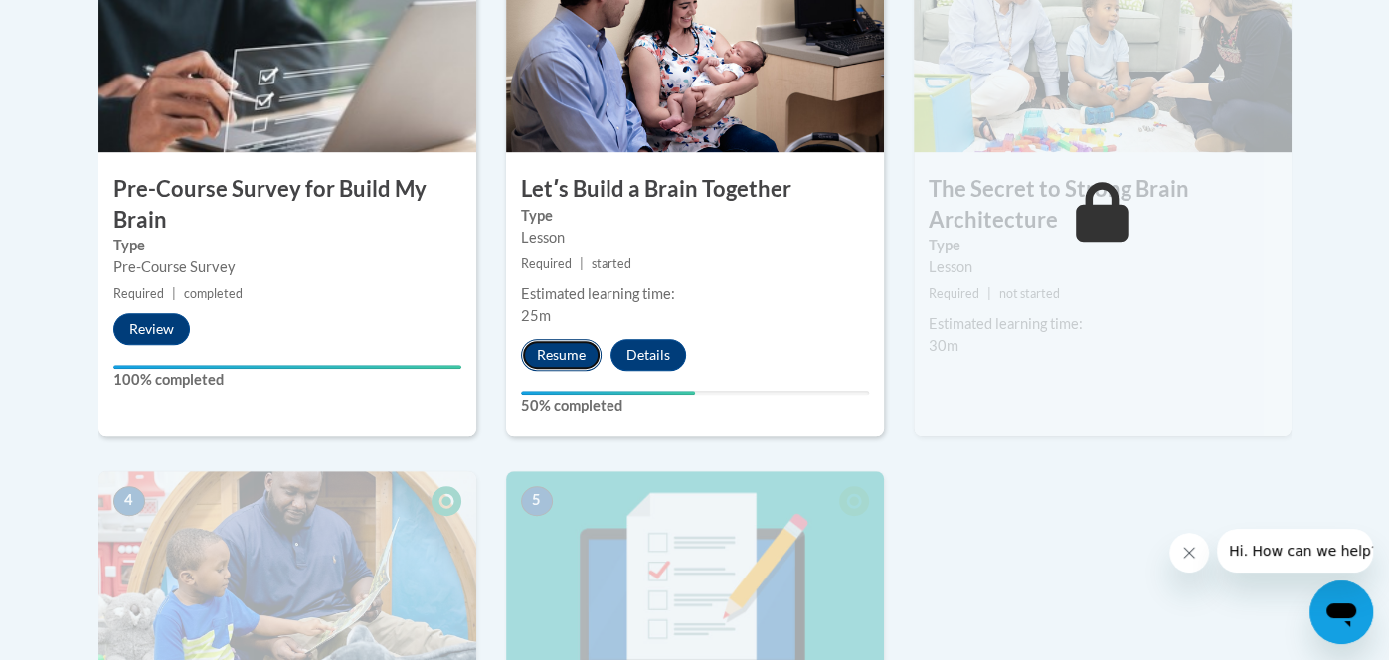
click at [589, 353] on button "Resume" at bounding box center [561, 355] width 81 height 32
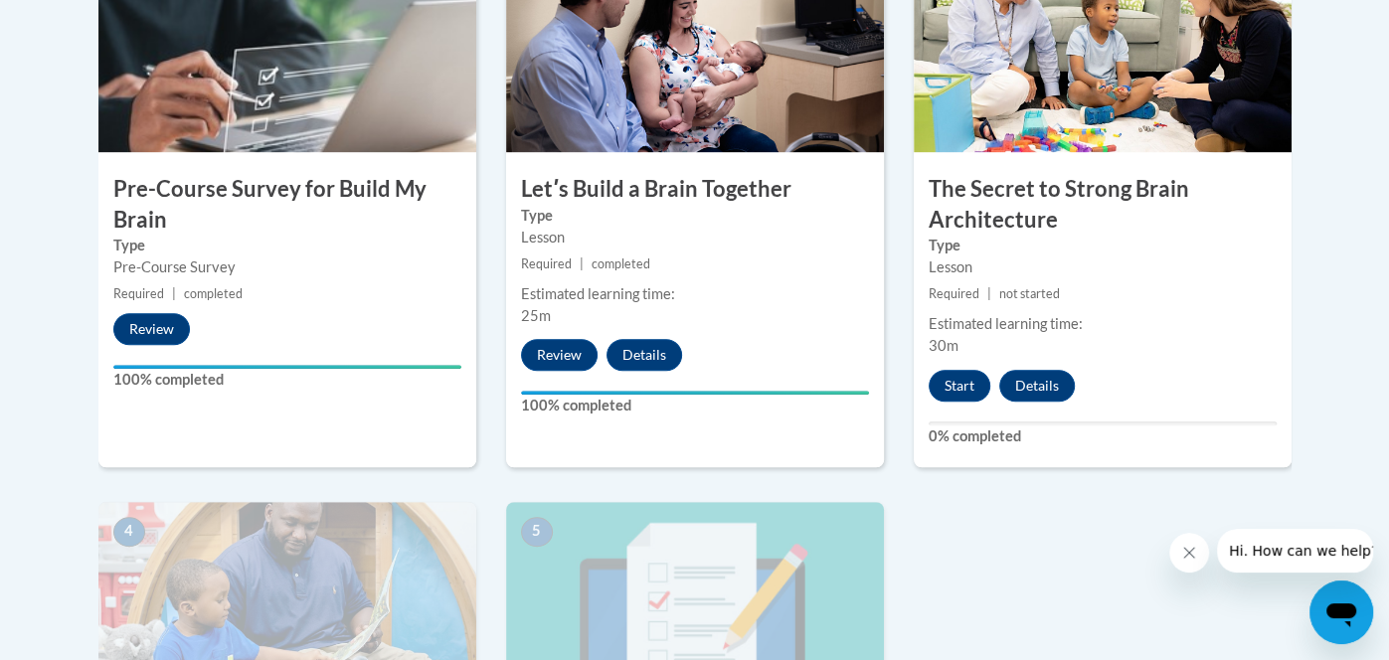
scroll to position [754, 0]
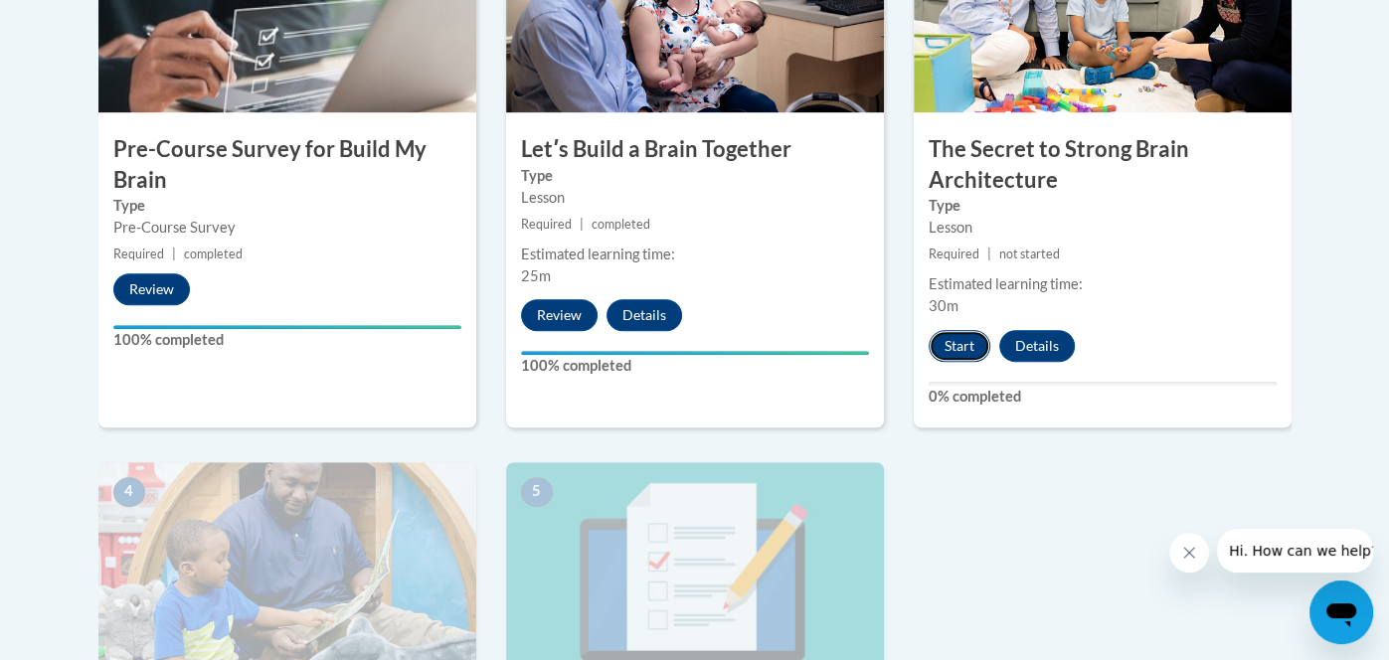
click at [951, 346] on button "Start" at bounding box center [959, 346] width 62 height 32
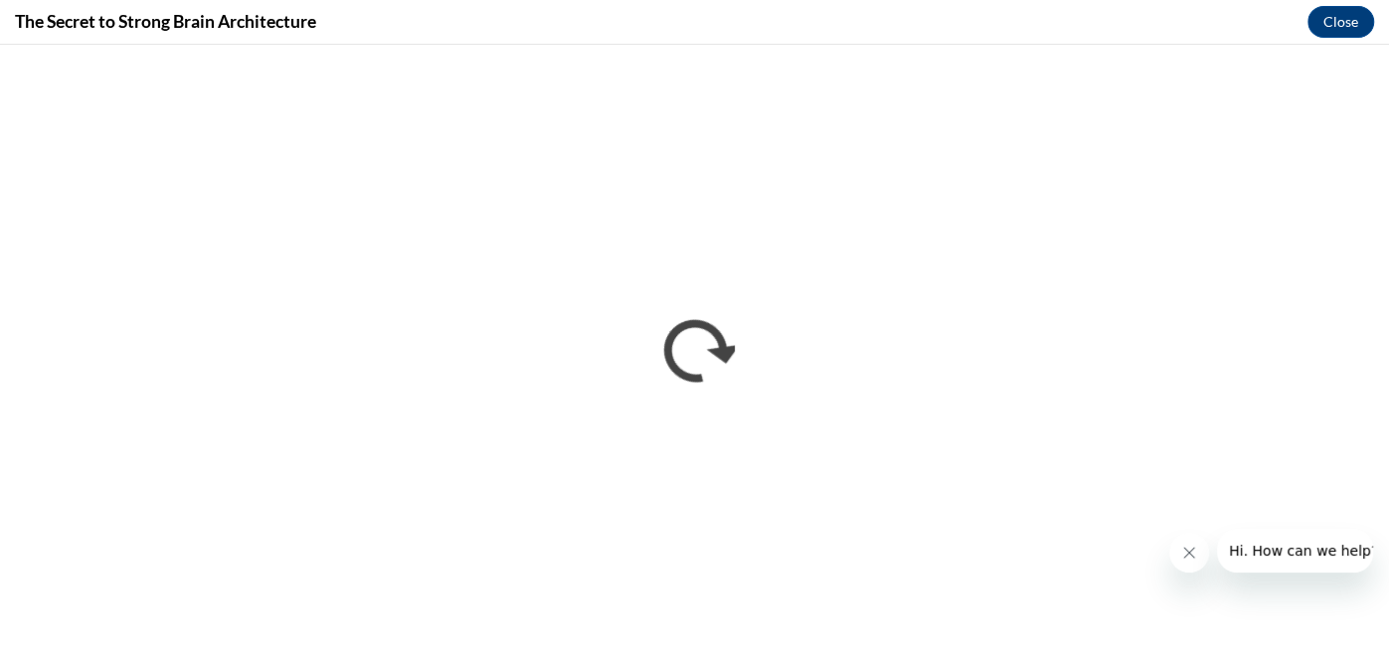
scroll to position [0, 0]
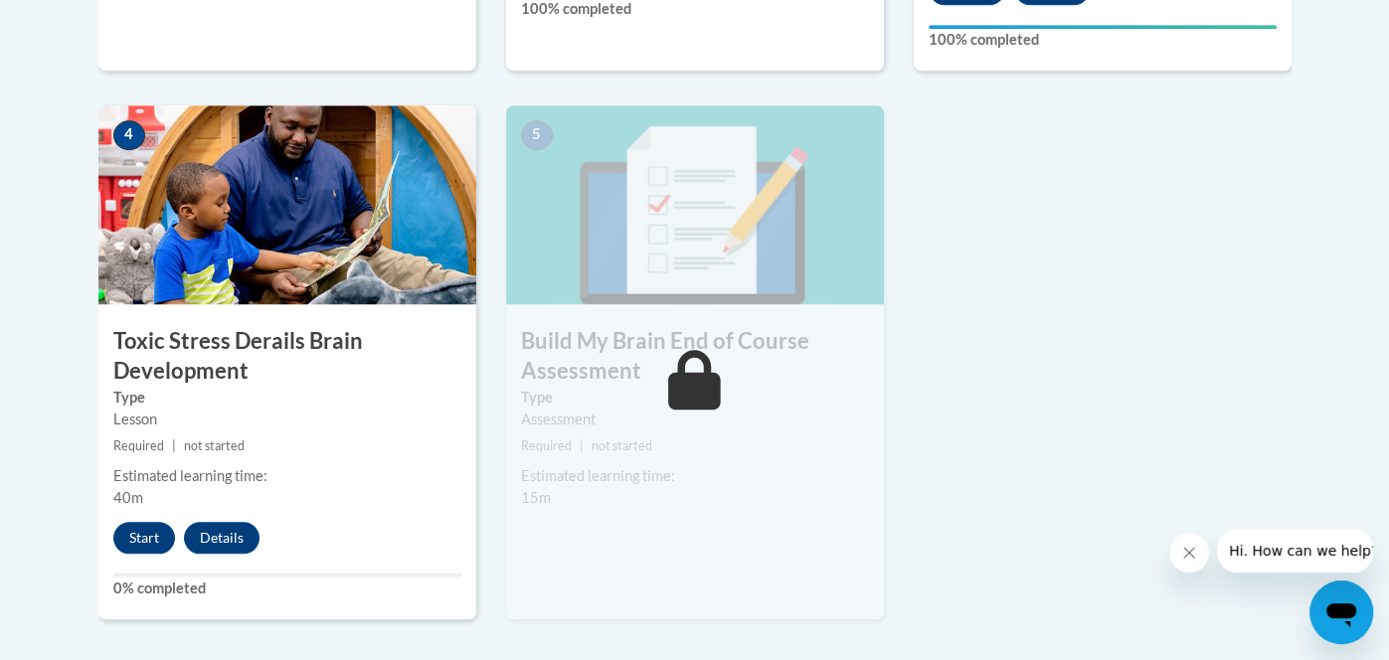
scroll to position [1152, 0]
